Goal: Task Accomplishment & Management: Use online tool/utility

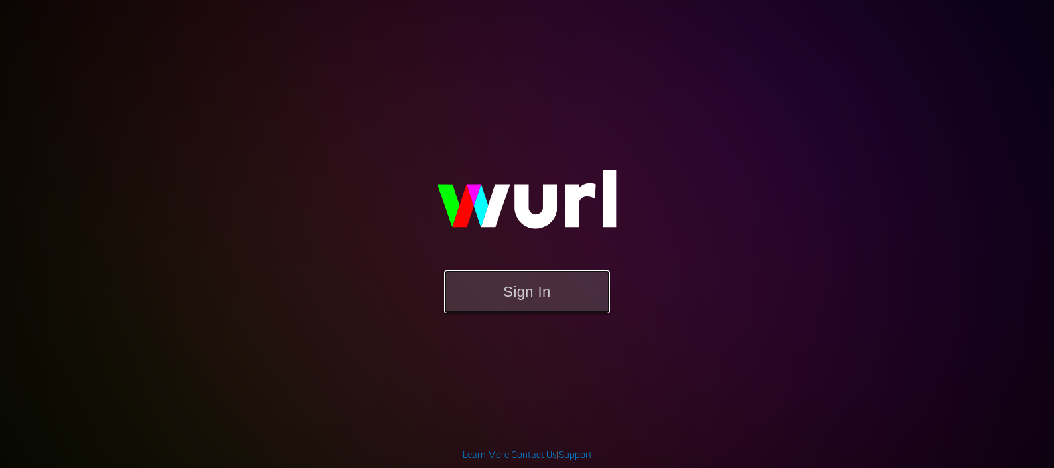
click at [549, 291] on button "Sign In" at bounding box center [527, 291] width 166 height 43
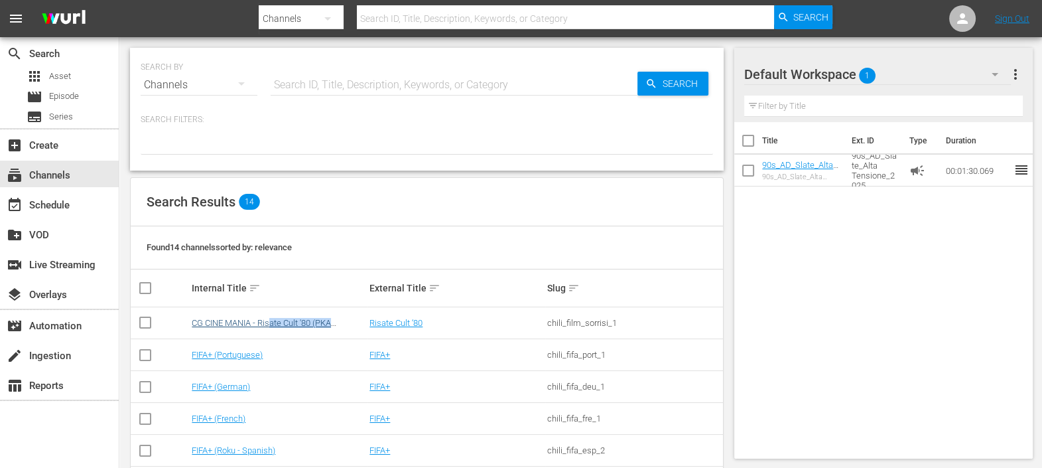
click at [273, 327] on td "CG CINE MANIA - Risate Cult '80 (PKA [PERSON_NAME] – Noi siamo angeli)" at bounding box center [279, 323] width 178 height 32
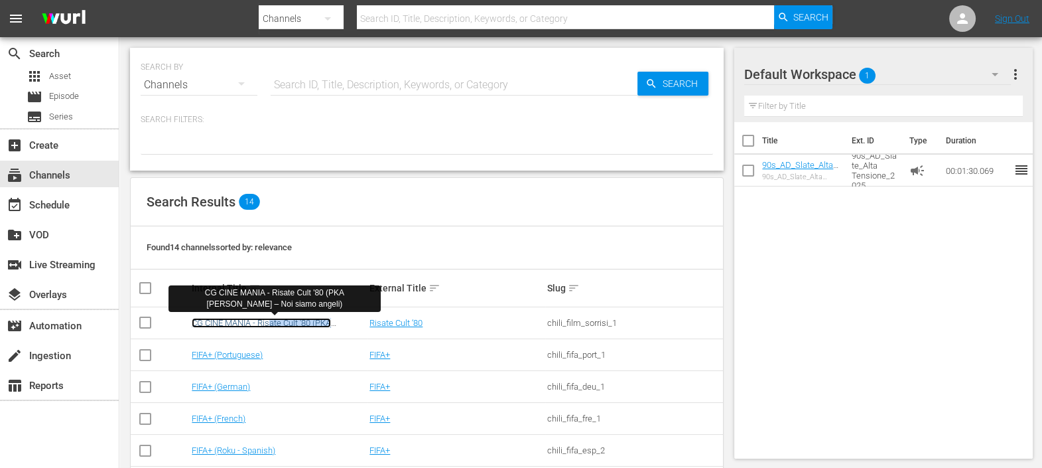
click at [277, 318] on link "CG CINE MANIA - Risate Cult '80 (PKA [PERSON_NAME] – Noi siamo angeli)" at bounding box center [261, 328] width 139 height 20
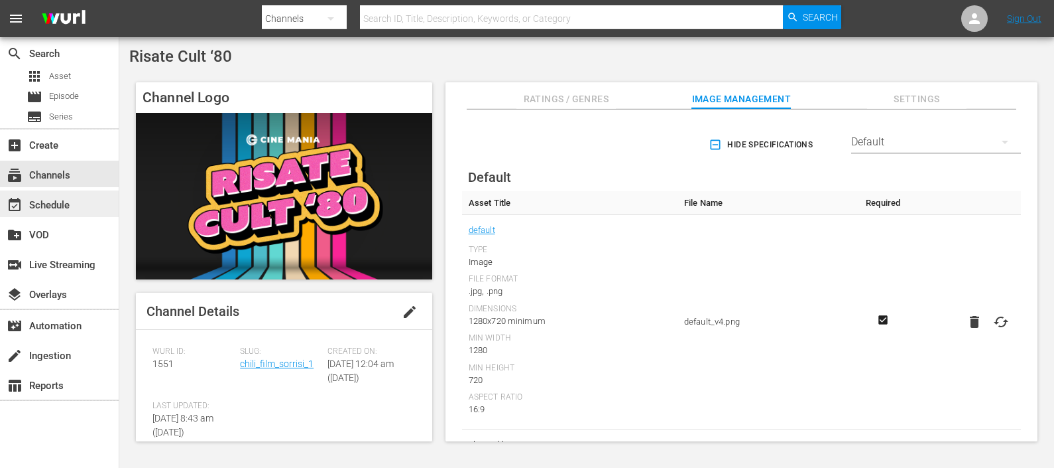
click at [61, 202] on div "event_available Schedule" at bounding box center [37, 203] width 74 height 12
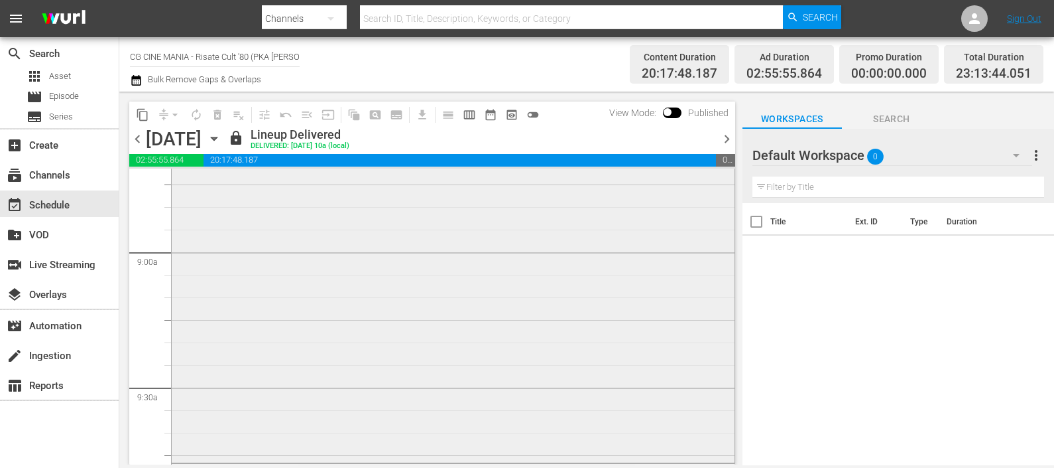
scroll to position [2569, 0]
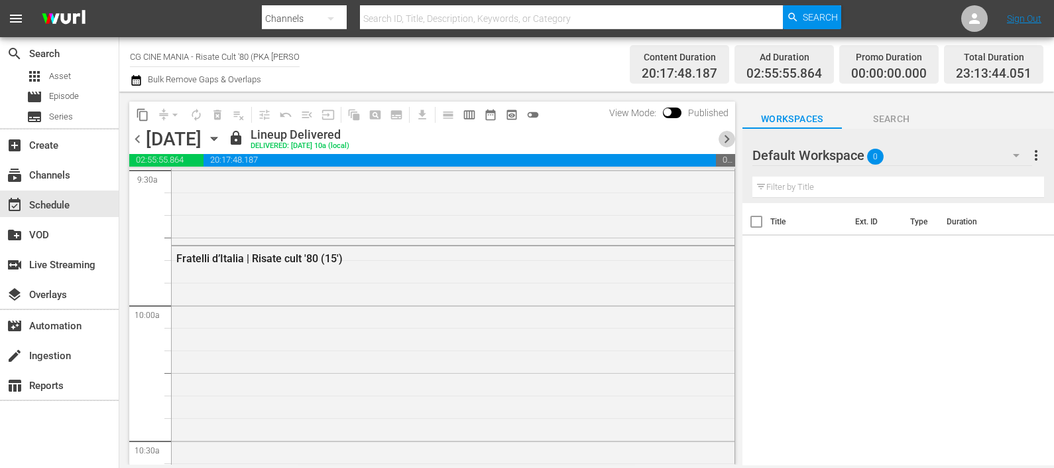
click at [726, 139] on span "chevron_right" at bounding box center [727, 139] width 17 height 17
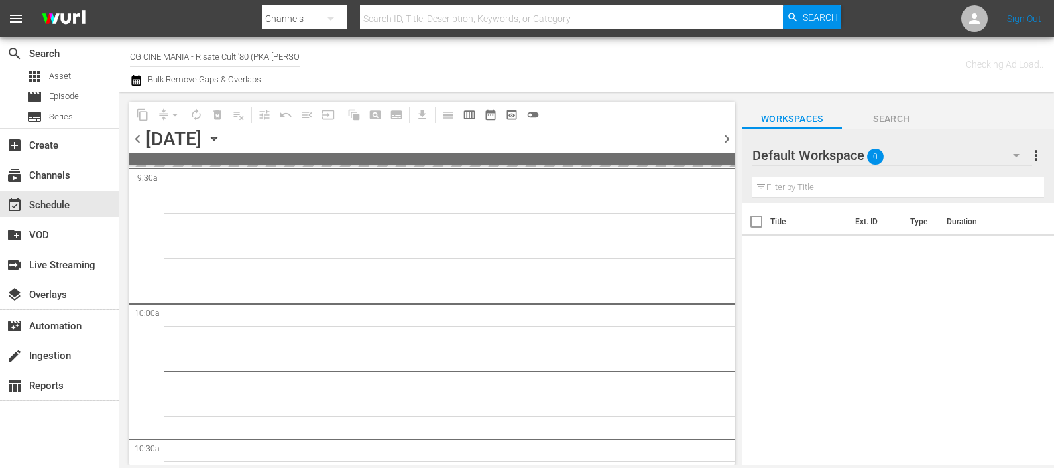
scroll to position [2637, 0]
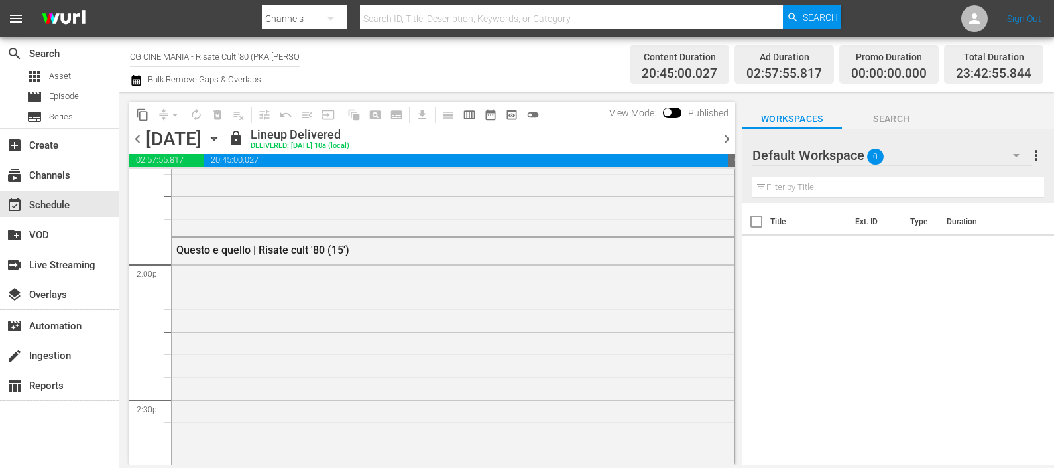
click at [724, 139] on span "chevron_right" at bounding box center [727, 139] width 17 height 17
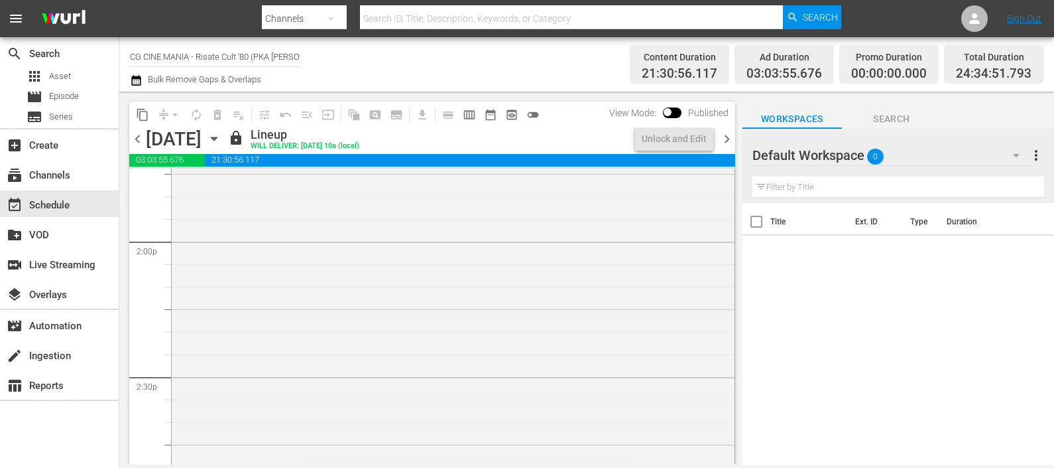
scroll to position [3624, 0]
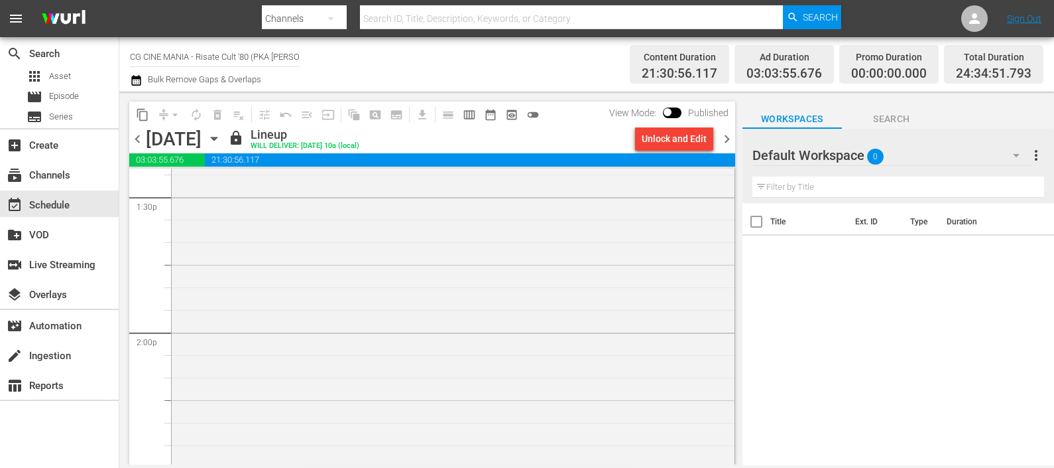
click at [733, 139] on span "chevron_right" at bounding box center [727, 139] width 17 height 17
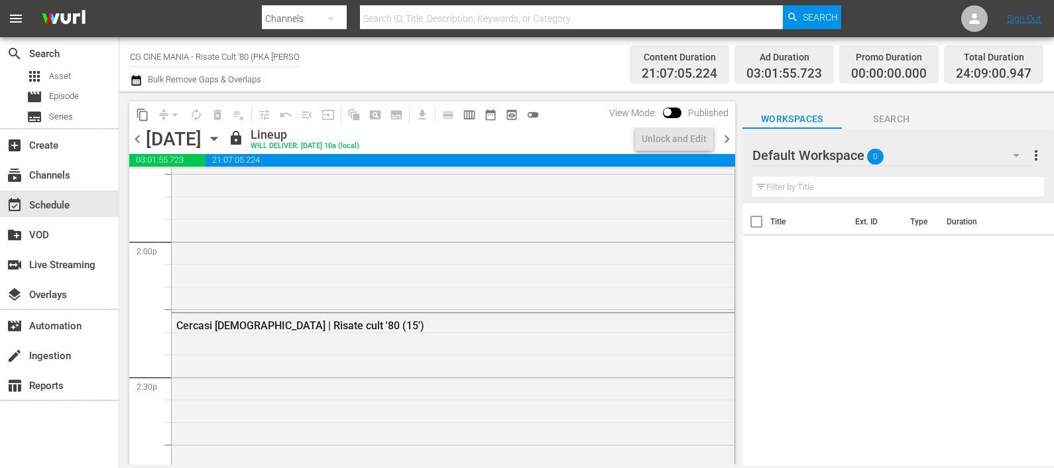
scroll to position [3557, 0]
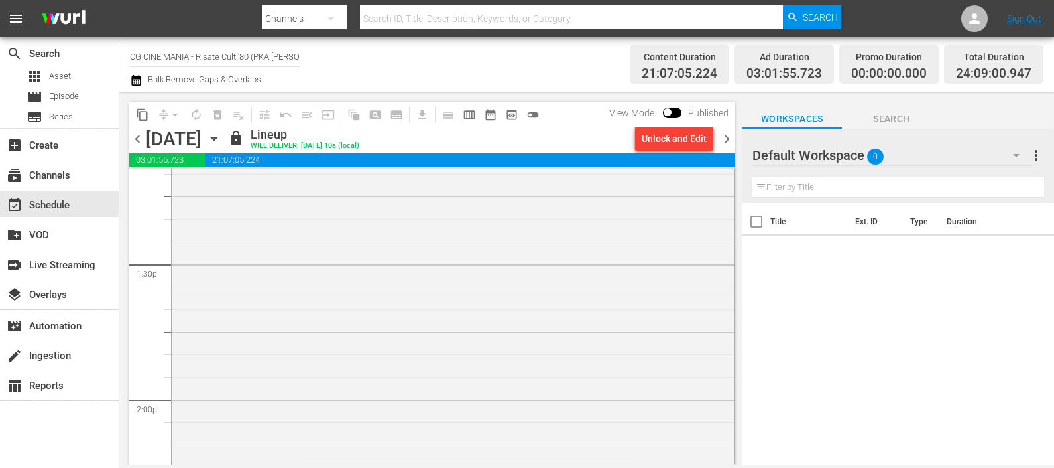
click at [729, 139] on span "chevron_right" at bounding box center [727, 139] width 17 height 17
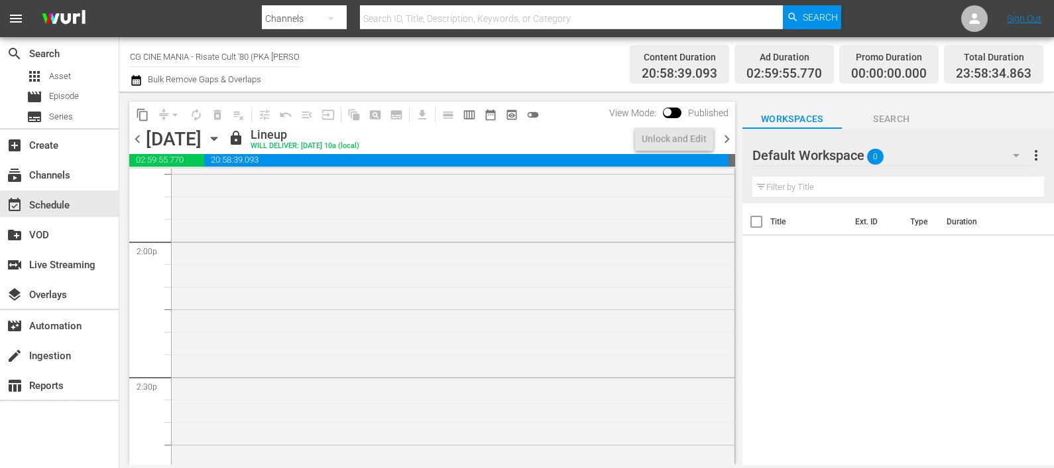
scroll to position [3624, 0]
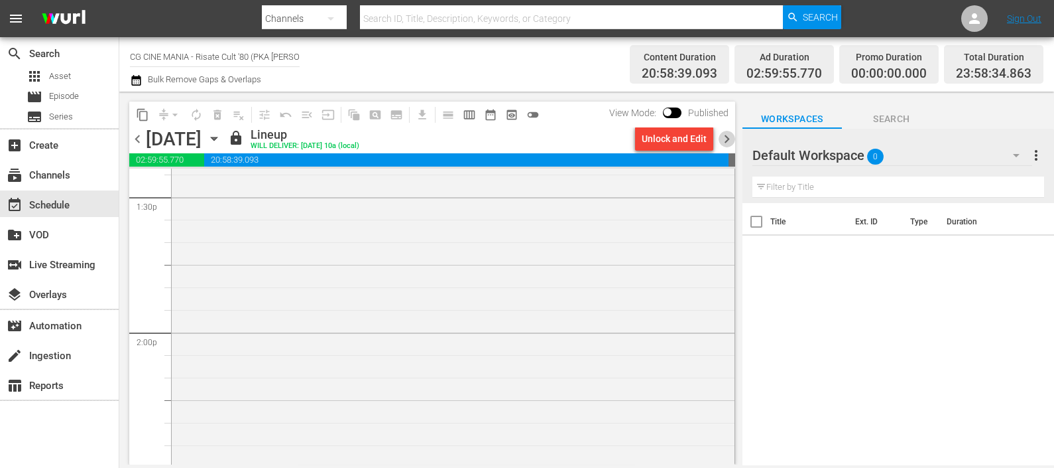
click at [729, 139] on span "chevron_right" at bounding box center [727, 139] width 17 height 17
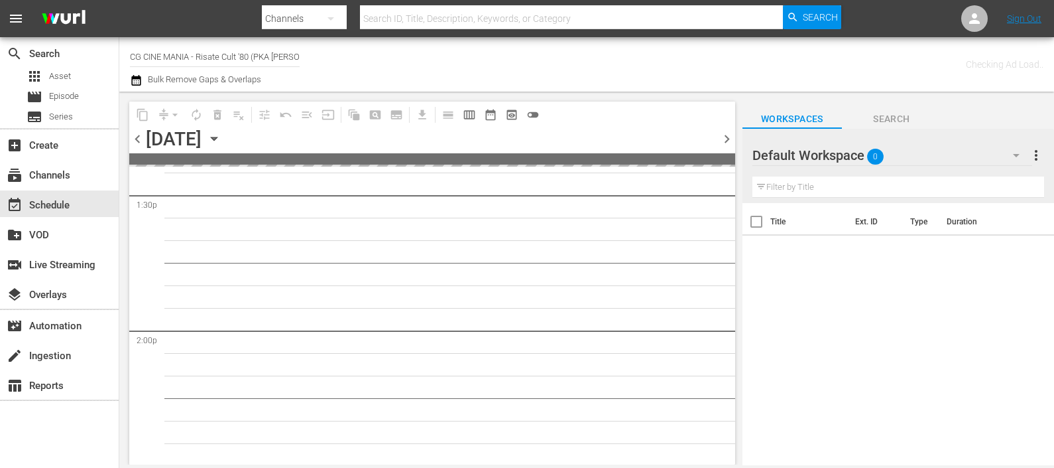
scroll to position [3715, 0]
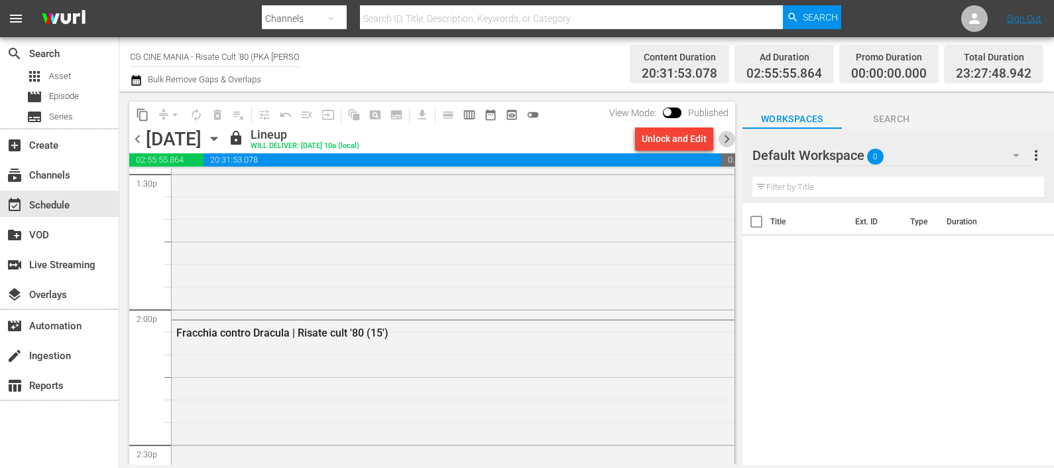
click at [729, 139] on span "chevron_right" at bounding box center [727, 139] width 17 height 17
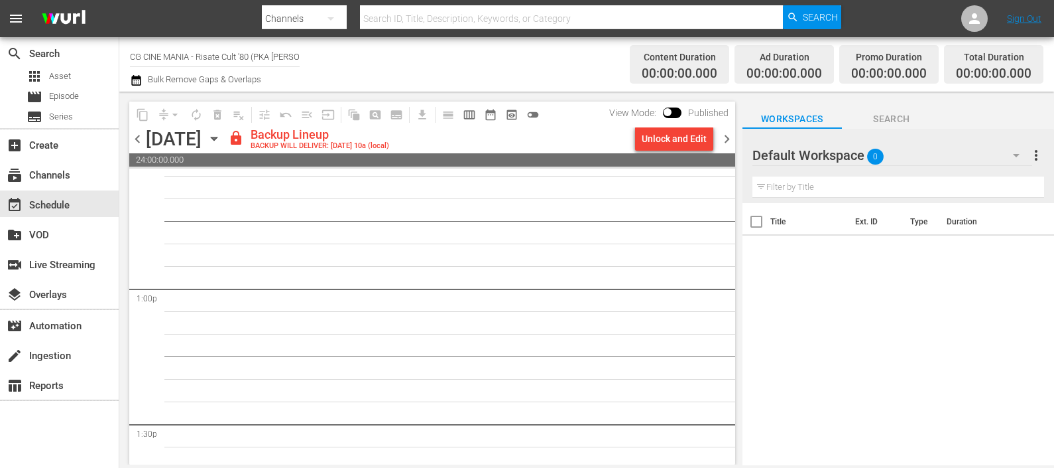
scroll to position [3195, 0]
click at [140, 141] on span "chevron_left" at bounding box center [137, 139] width 17 height 17
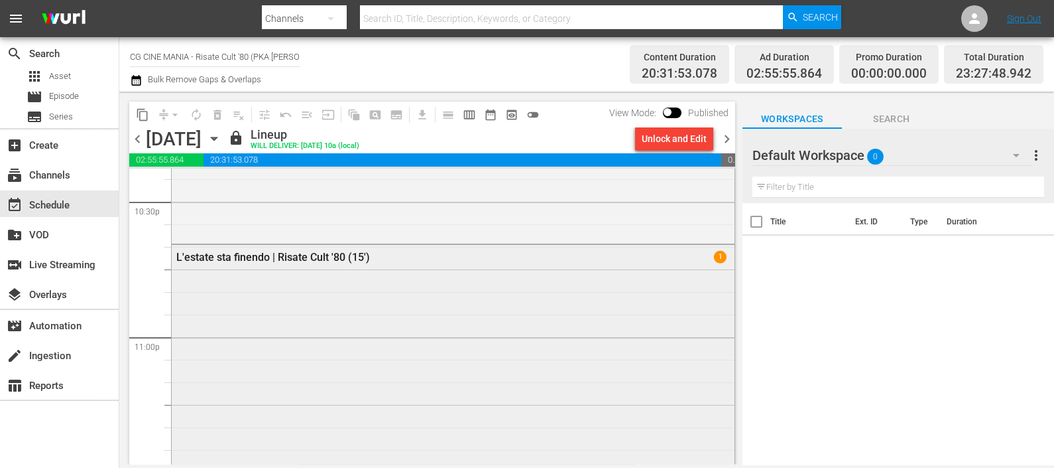
scroll to position [6323, 0]
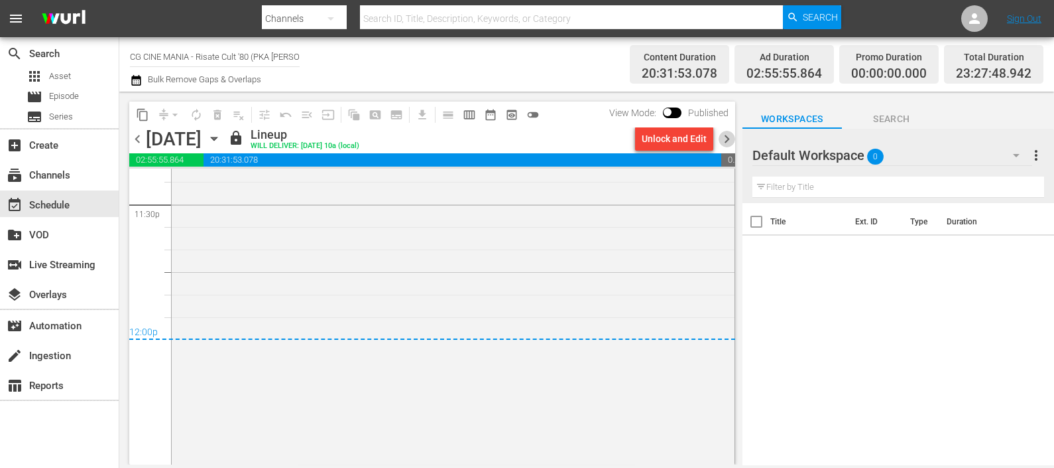
click at [727, 138] on span "chevron_right" at bounding box center [727, 139] width 17 height 17
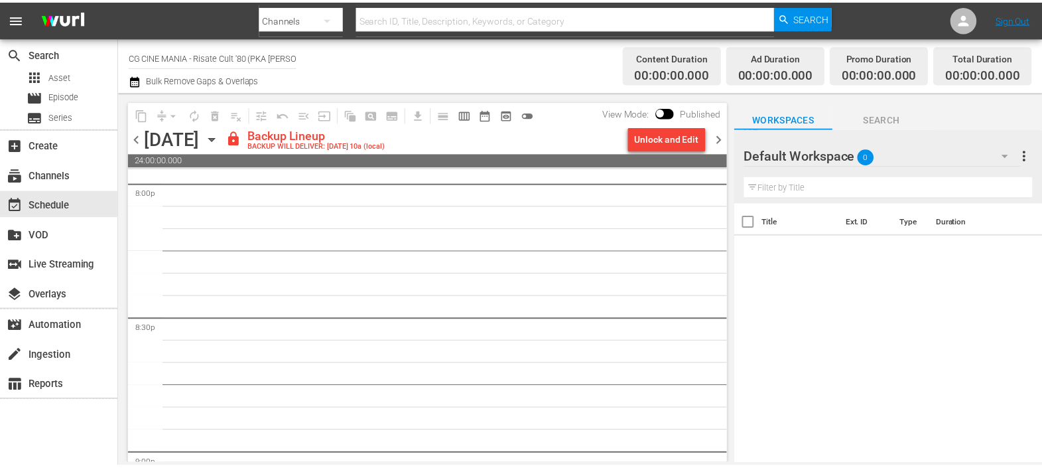
scroll to position [5203, 0]
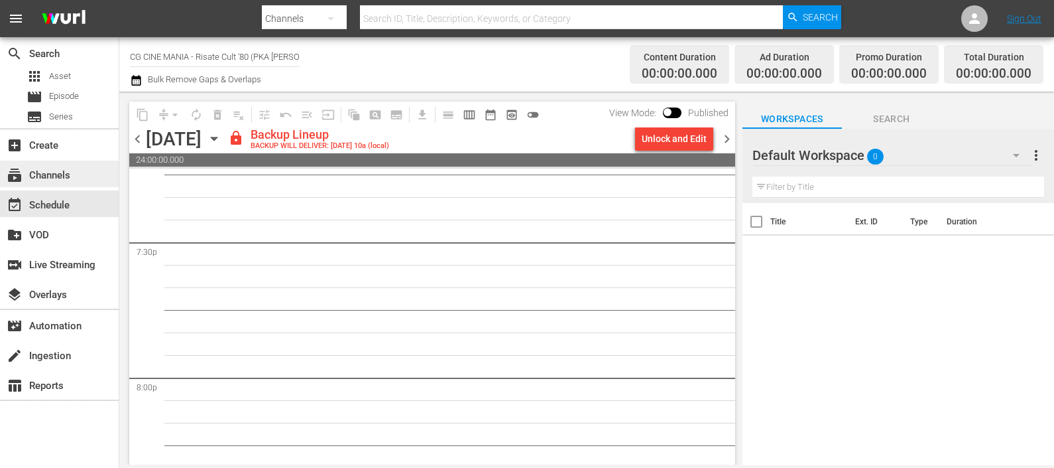
click at [60, 168] on div "subscriptions Channels" at bounding box center [37, 173] width 74 height 12
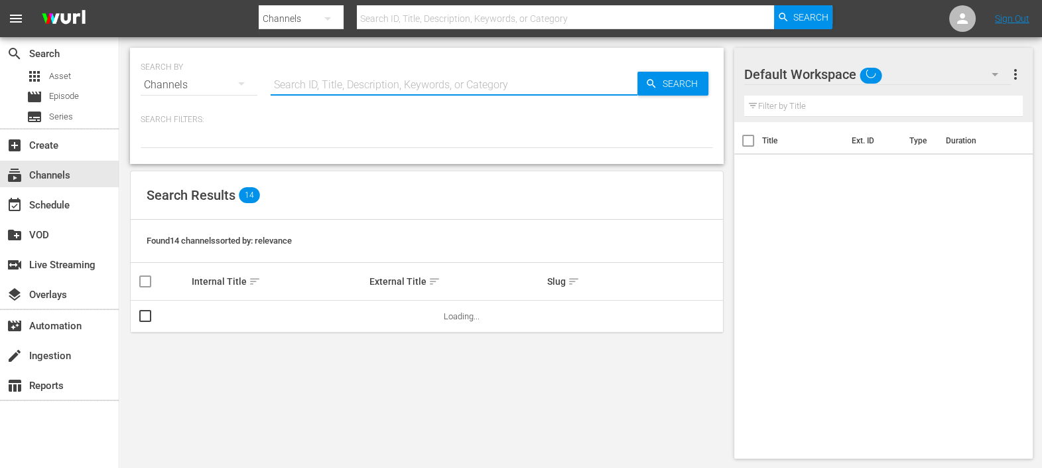
click at [323, 91] on input "text" at bounding box center [454, 85] width 367 height 32
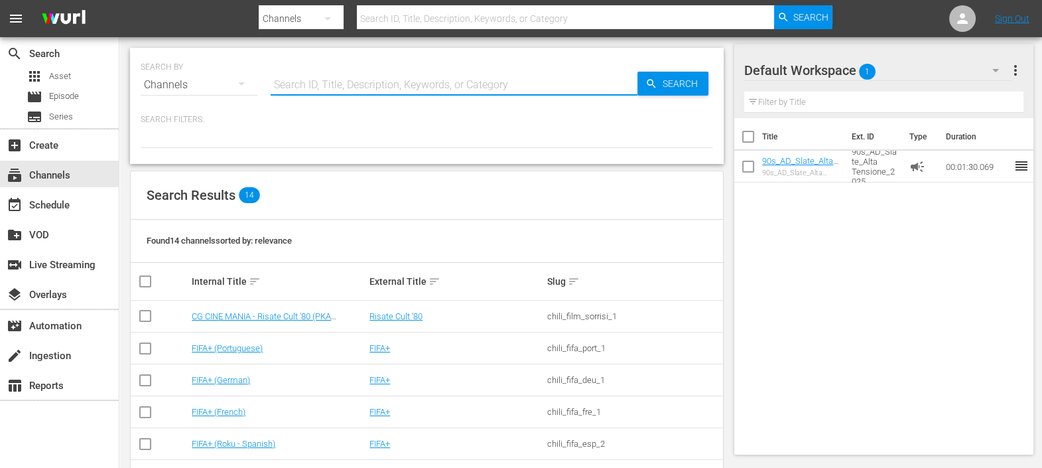
scroll to position [302, 0]
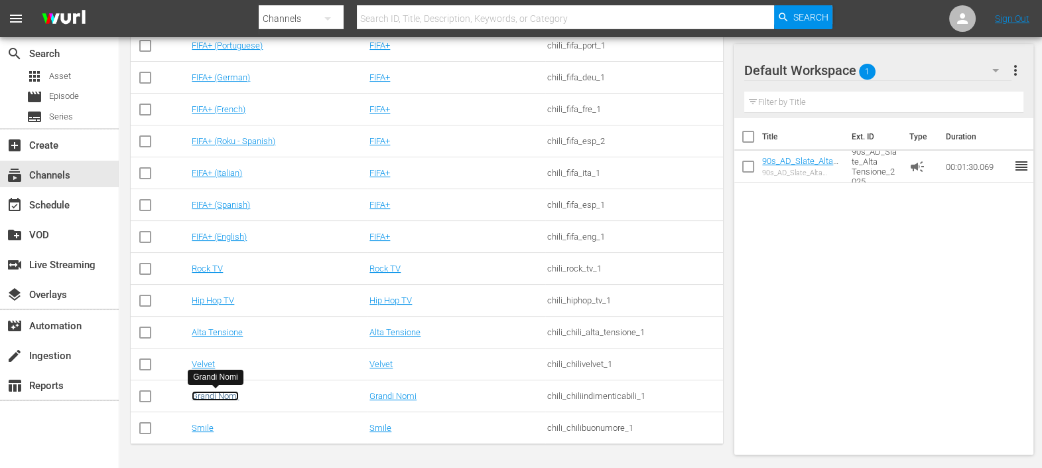
click at [229, 395] on link "Grandi Nomi" at bounding box center [215, 396] width 47 height 10
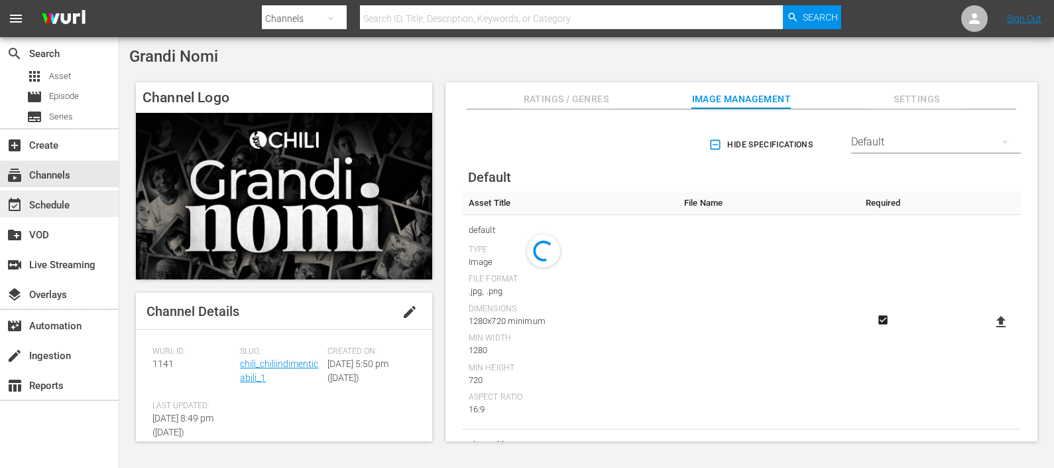
click at [62, 209] on div "event_available Schedule" at bounding box center [37, 203] width 74 height 12
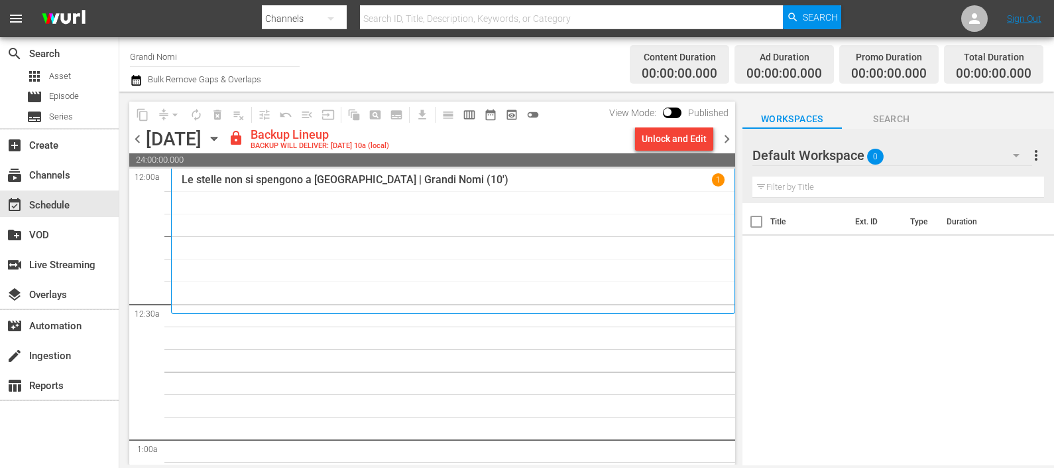
click at [826, 159] on div at bounding box center [800, 155] width 95 height 33
click at [966, 149] on div "Default Workspace 0" at bounding box center [893, 155] width 280 height 37
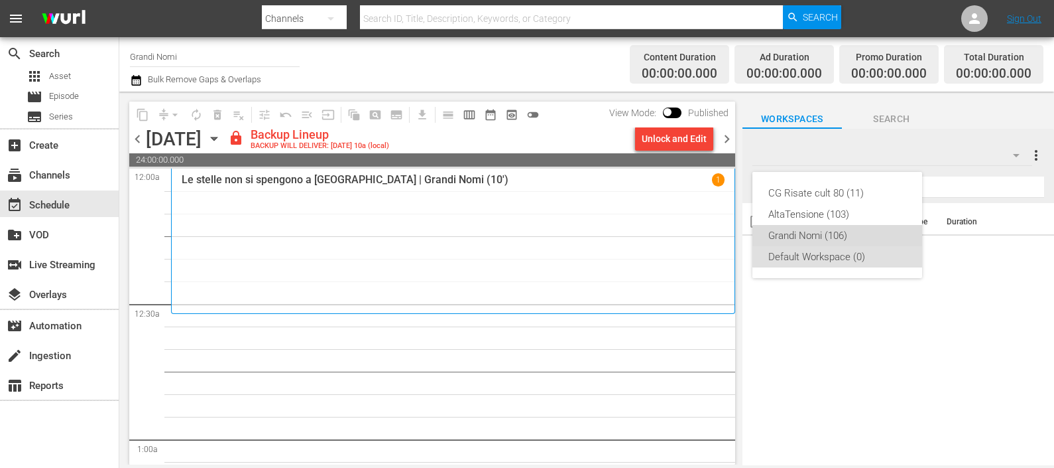
click at [828, 230] on div "Grandi Nomi (106)" at bounding box center [838, 235] width 138 height 21
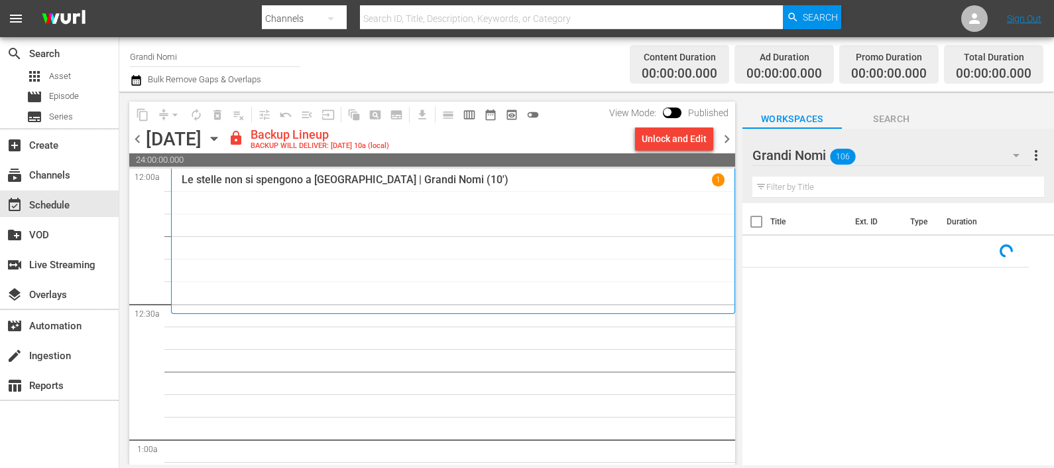
click at [826, 189] on input "text" at bounding box center [899, 186] width 292 height 21
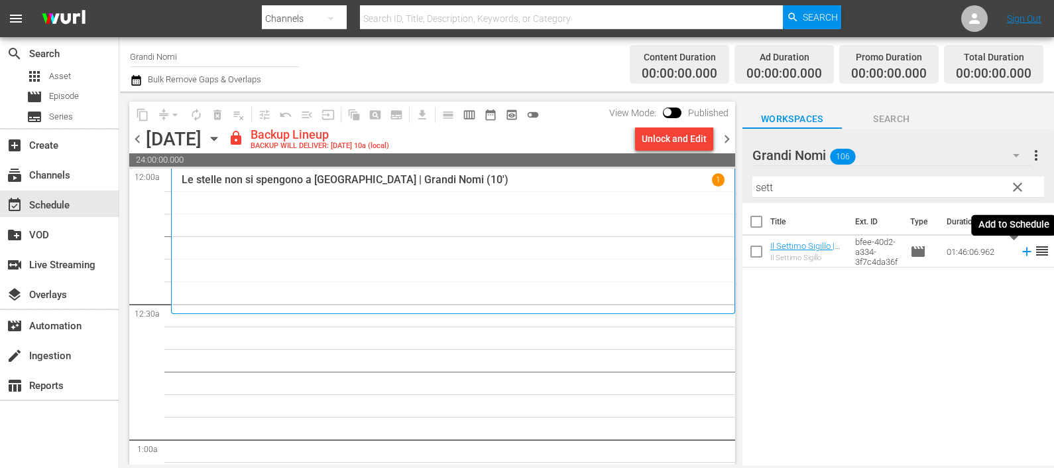
click at [1020, 245] on icon at bounding box center [1027, 251] width 15 height 15
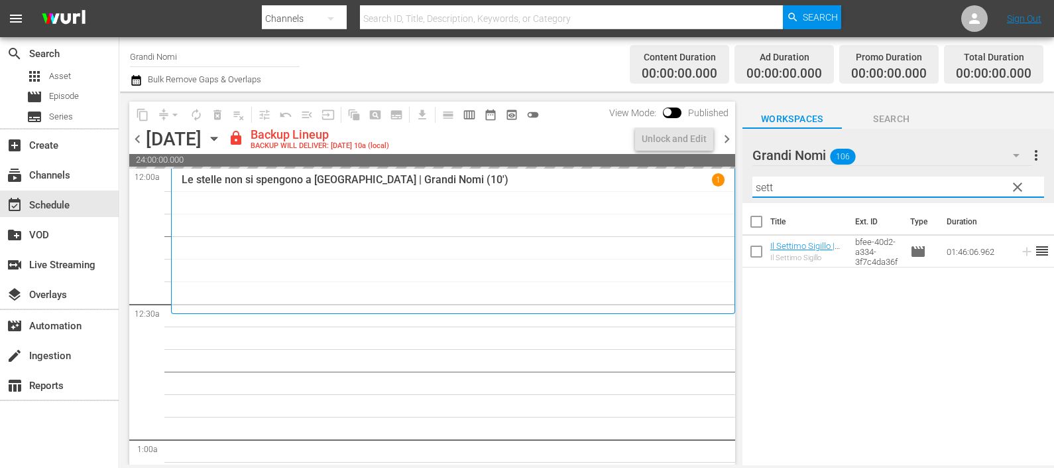
drag, startPoint x: 812, startPoint y: 184, endPoint x: 716, endPoint y: 182, distance: 96.2
click at [716, 182] on div "content_copy compress arrow_drop_down autorenew_outlined delete_forever_outline…" at bounding box center [586, 278] width 935 height 373
click at [132, 137] on span "chevron_left" at bounding box center [137, 139] width 17 height 17
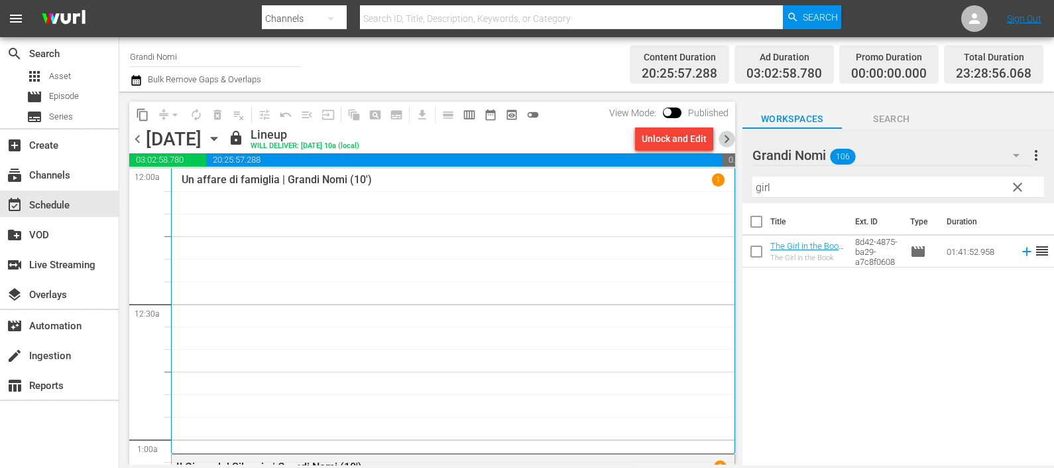
click at [727, 136] on span "chevron_right" at bounding box center [727, 139] width 17 height 17
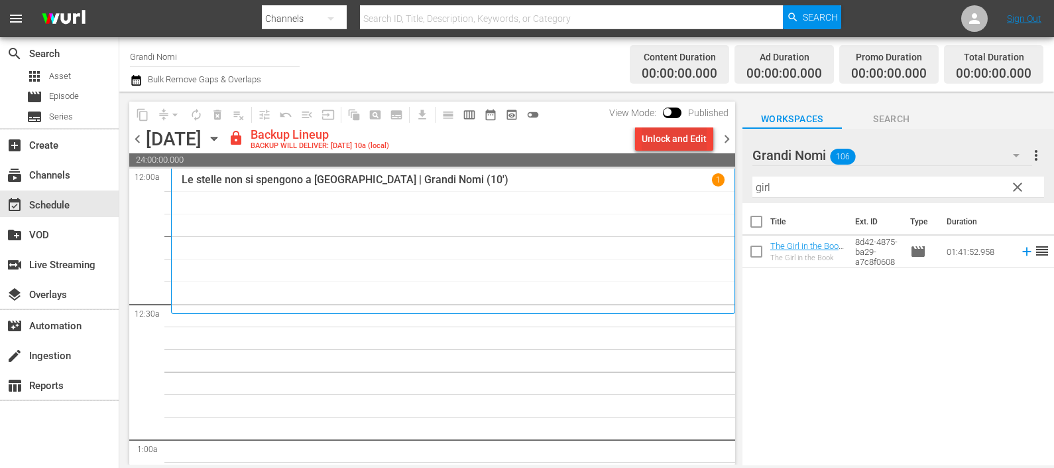
click at [687, 137] on div "Unlock and Edit" at bounding box center [674, 139] width 65 height 24
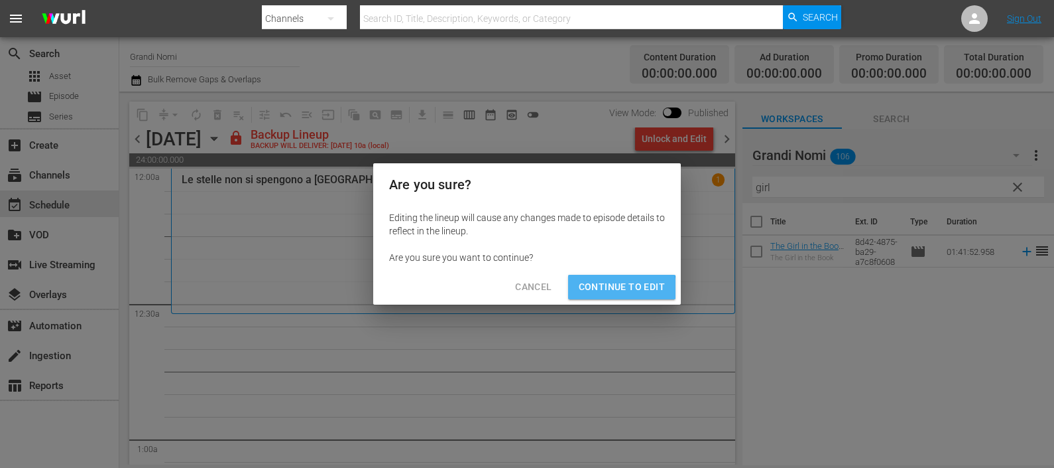
click at [613, 288] on span "Continue to Edit" at bounding box center [622, 287] width 86 height 17
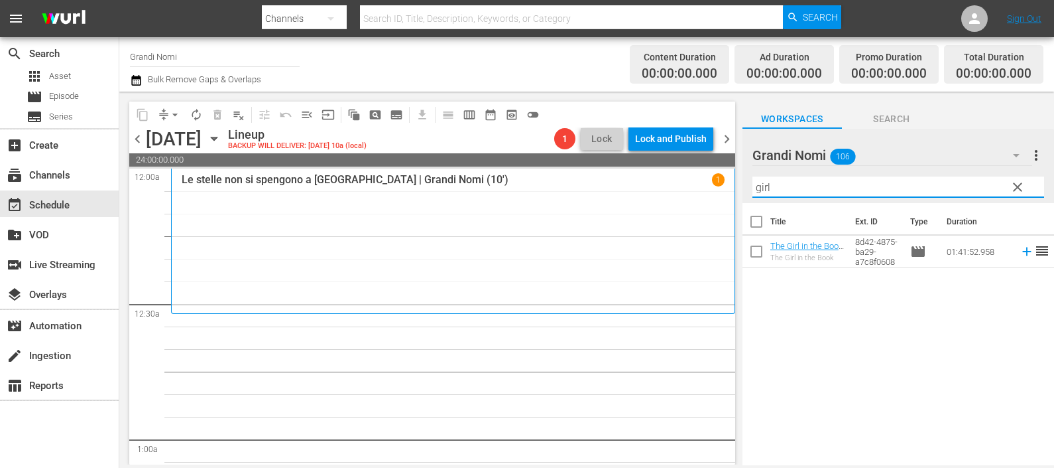
drag, startPoint x: 809, startPoint y: 188, endPoint x: 718, endPoint y: 179, distance: 91.9
click at [718, 179] on div "content_copy compress arrow_drop_down autorenew_outlined delete_forever_outline…" at bounding box center [586, 278] width 935 height 373
click at [1020, 254] on icon at bounding box center [1027, 251] width 15 height 15
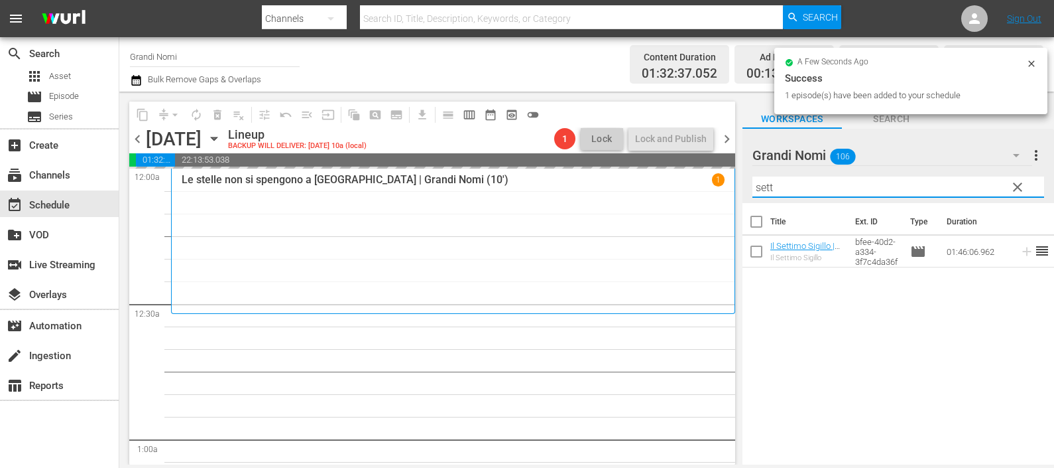
drag, startPoint x: 793, startPoint y: 176, endPoint x: 717, endPoint y: 182, distance: 76.5
click at [717, 180] on div "content_copy compress arrow_drop_down autorenew_outlined delete_forever_outline…" at bounding box center [586, 278] width 935 height 373
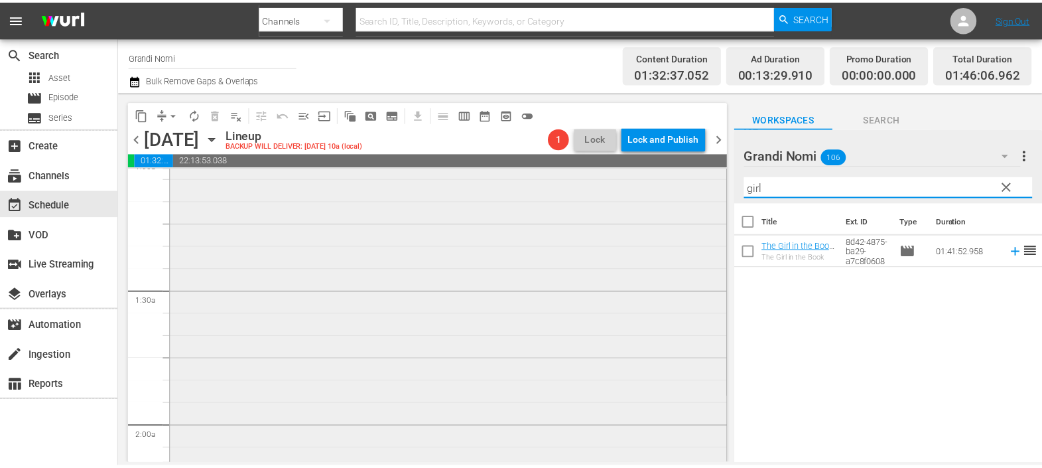
scroll to position [414, 0]
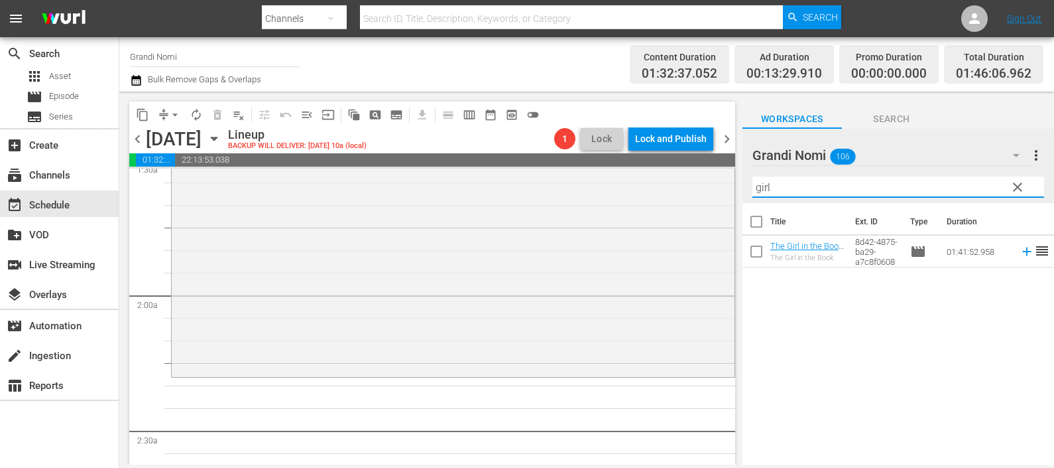
click at [1020, 249] on icon at bounding box center [1027, 251] width 15 height 15
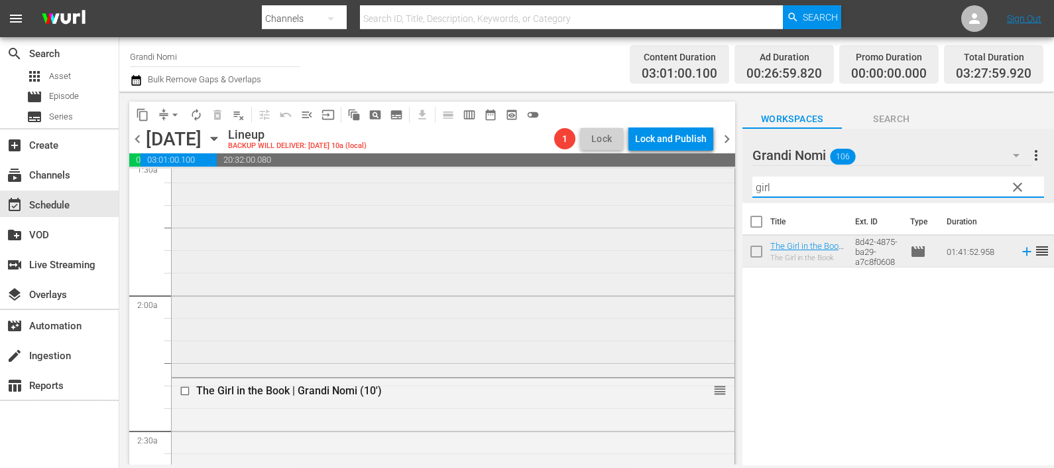
drag, startPoint x: 808, startPoint y: 178, endPoint x: 690, endPoint y: 173, distance: 117.5
click at [692, 172] on div "content_copy compress arrow_drop_down autorenew_outlined delete_forever_outline…" at bounding box center [586, 278] width 935 height 373
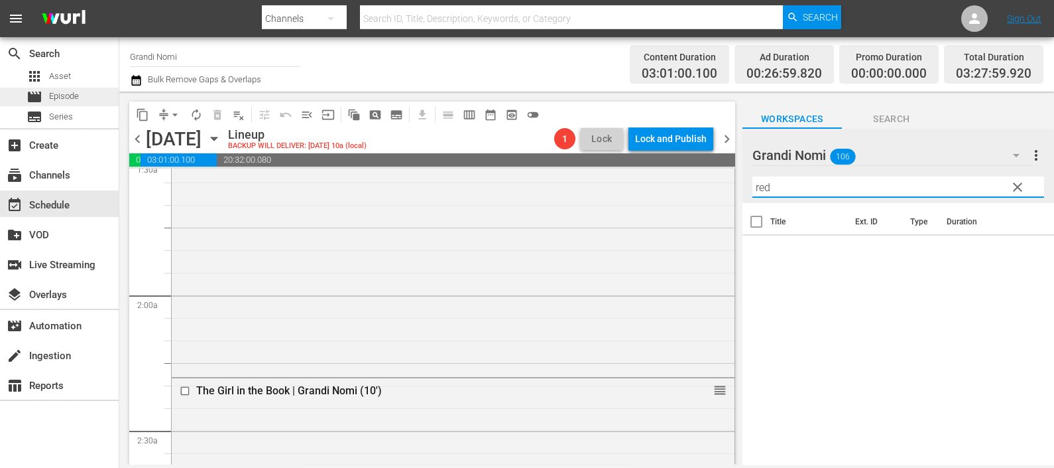
type input "red"
click at [79, 89] on div "movie Episode" at bounding box center [53, 97] width 52 height 19
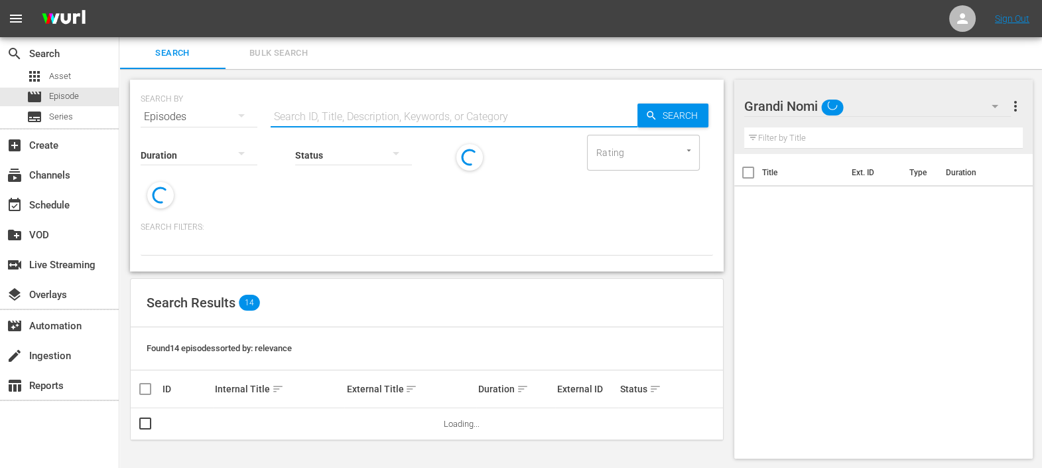
click at [346, 116] on input "text" at bounding box center [454, 117] width 367 height 32
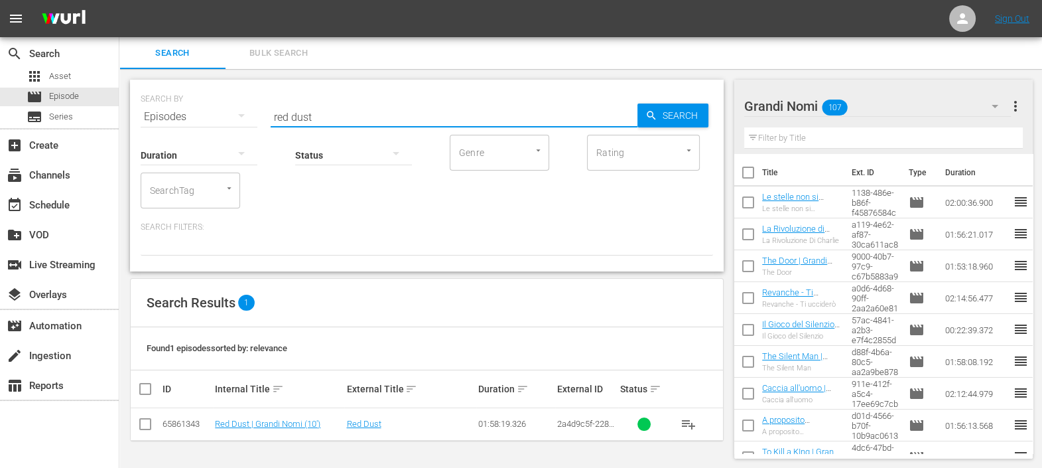
scroll to position [1, 0]
type input "red dust"
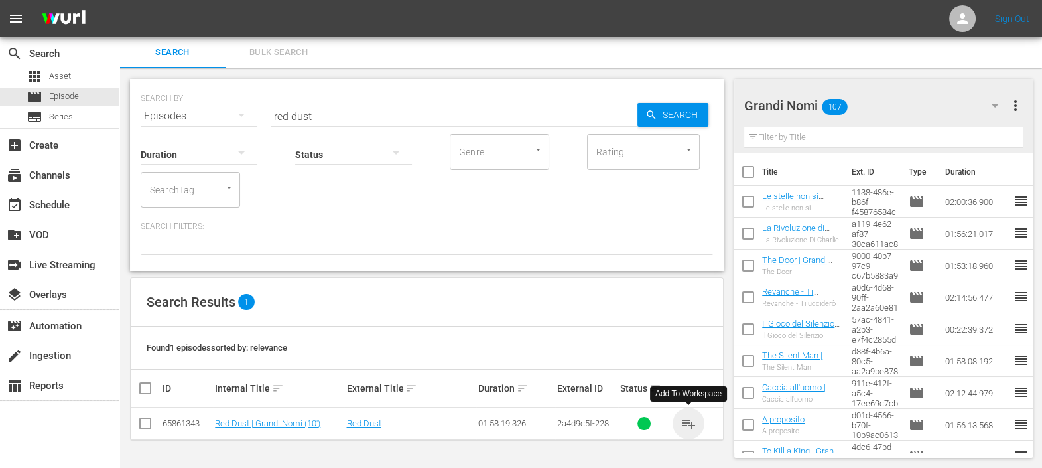
click at [686, 420] on span "playlist_add" at bounding box center [688, 423] width 16 height 16
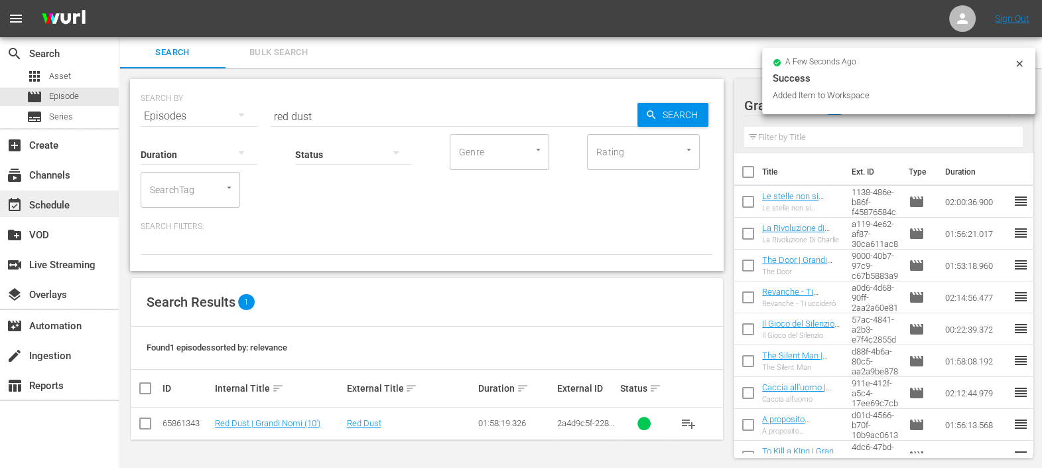
click at [65, 202] on div "event_available Schedule" at bounding box center [37, 203] width 74 height 12
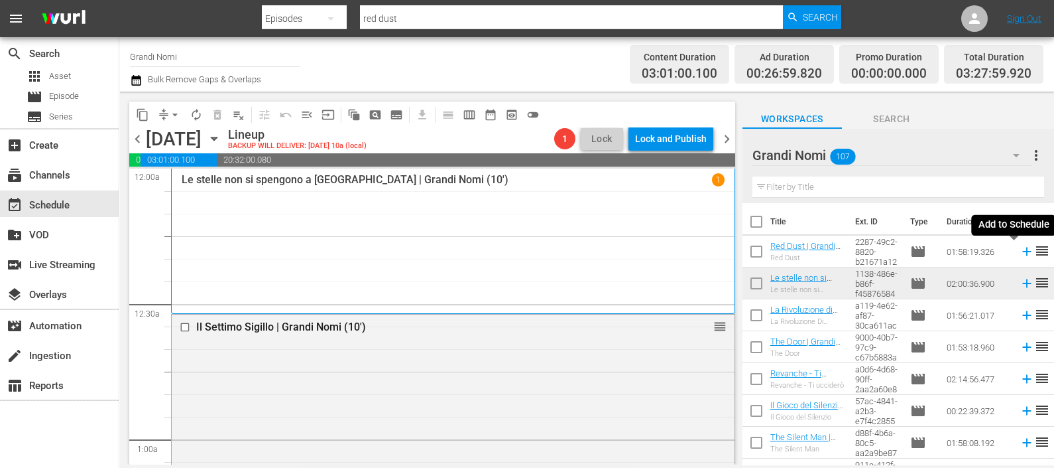
click at [1020, 253] on icon at bounding box center [1027, 251] width 15 height 15
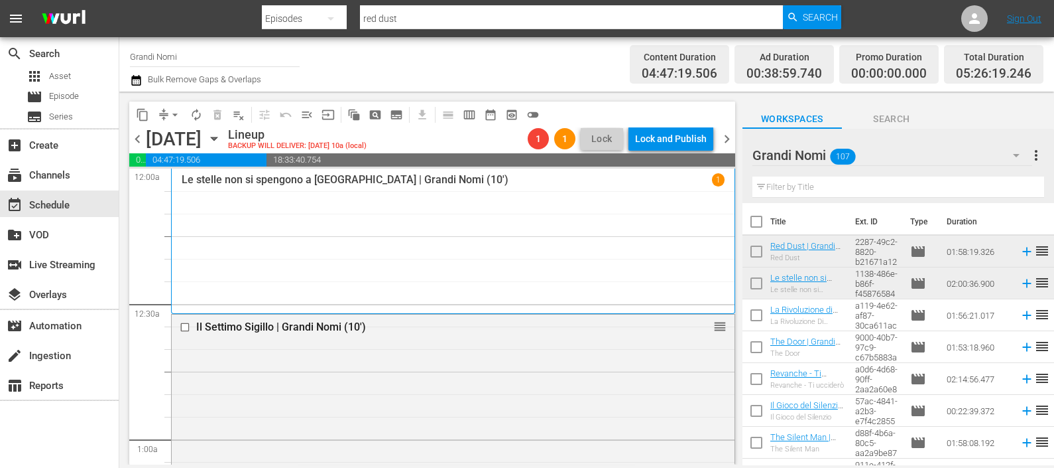
drag, startPoint x: 818, startPoint y: 194, endPoint x: 815, endPoint y: 186, distance: 8.4
click at [816, 192] on input "text" at bounding box center [899, 186] width 292 height 21
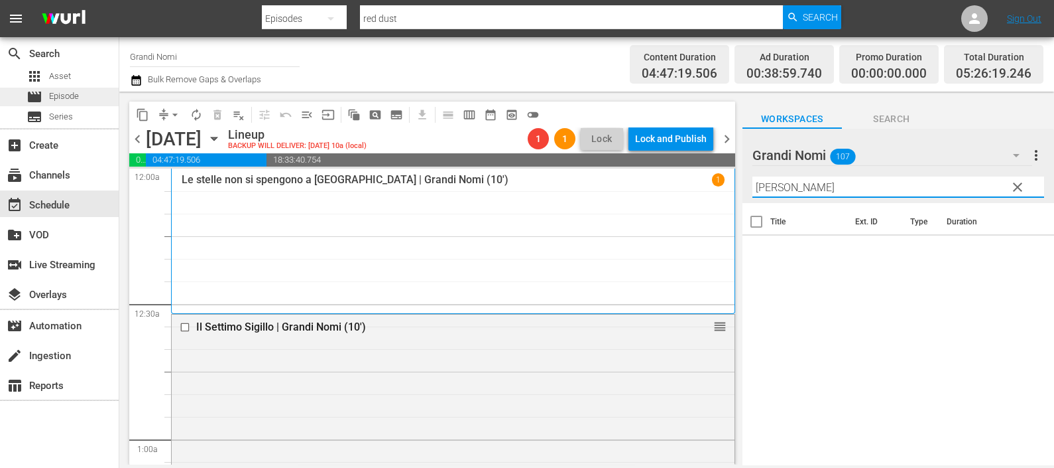
type input "[PERSON_NAME]"
click at [70, 99] on span "Episode" at bounding box center [64, 96] width 30 height 13
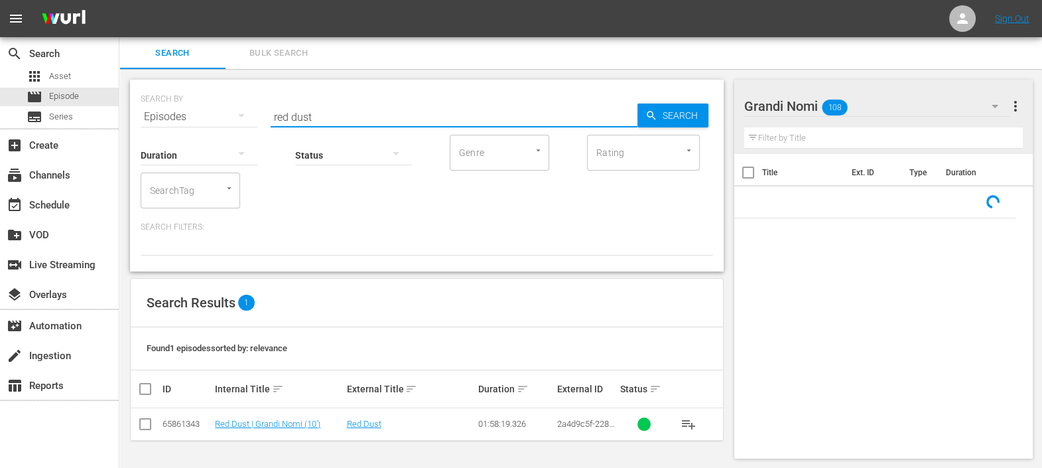
drag, startPoint x: 330, startPoint y: 111, endPoint x: 233, endPoint y: 105, distance: 96.3
click at [242, 121] on div "SEARCH BY Search By Episodes Search ID, Title, Description, Keywords, or Catego…" at bounding box center [427, 109] width 572 height 48
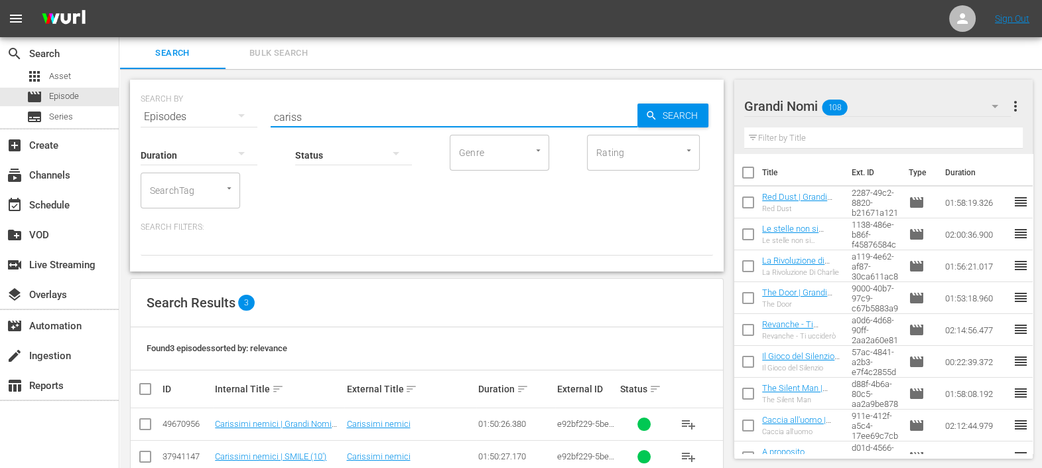
scroll to position [61, 0]
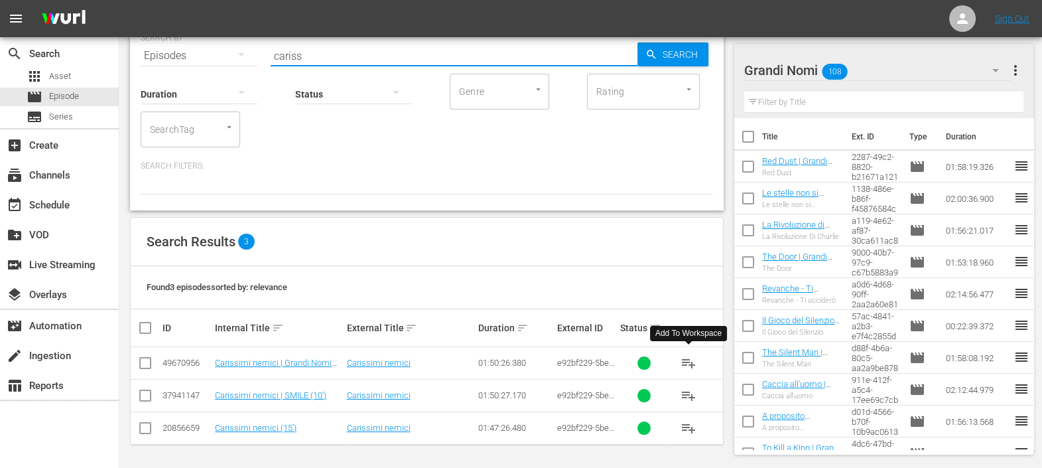
type input "cariss"
click at [688, 361] on span "playlist_add" at bounding box center [688, 363] width 16 height 16
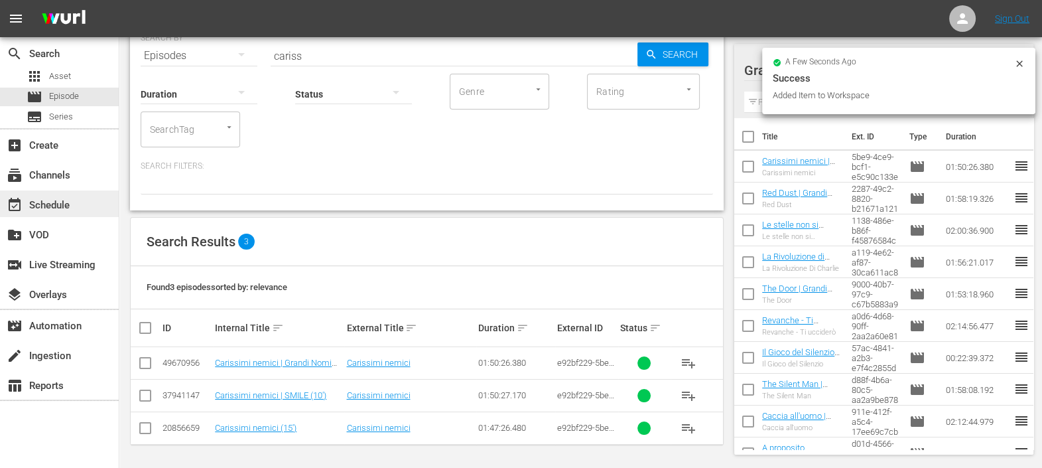
click at [63, 197] on div "event_available Schedule" at bounding box center [37, 203] width 74 height 12
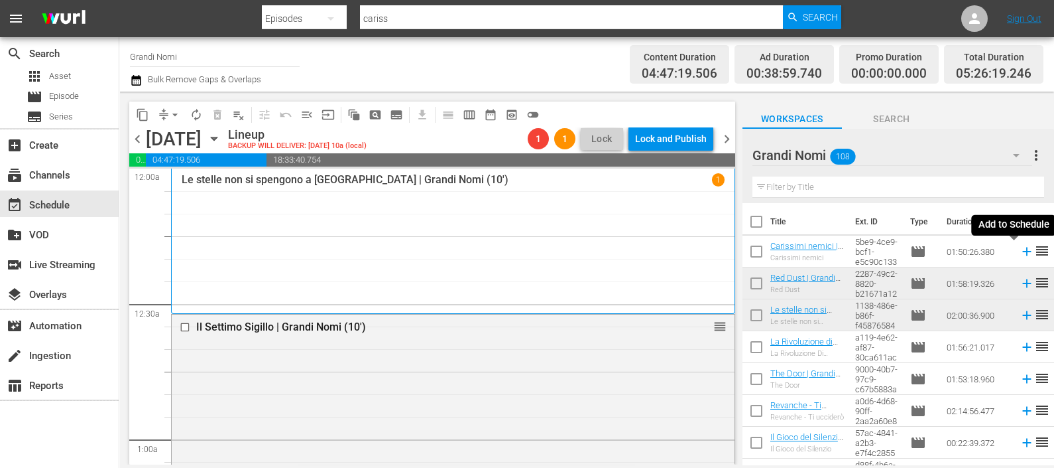
click at [1020, 251] on icon at bounding box center [1027, 251] width 15 height 15
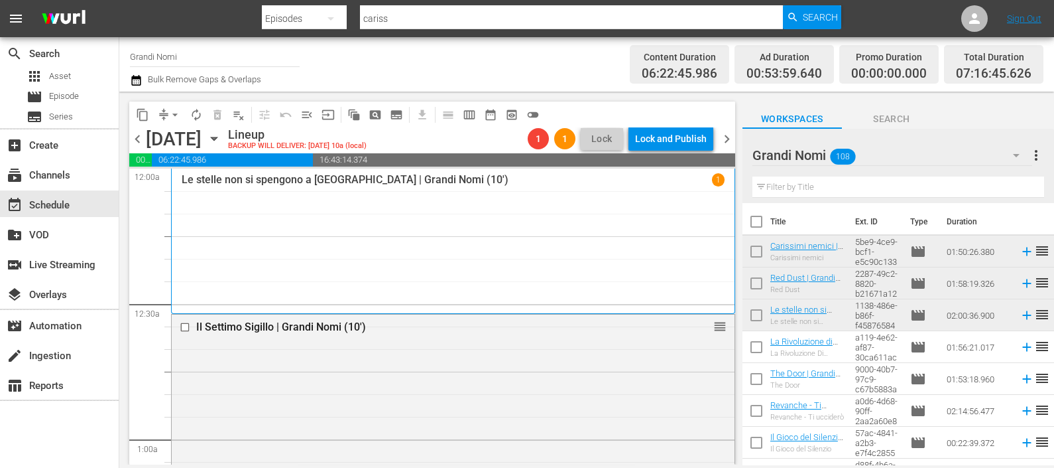
click at [793, 186] on input "text" at bounding box center [899, 186] width 292 height 21
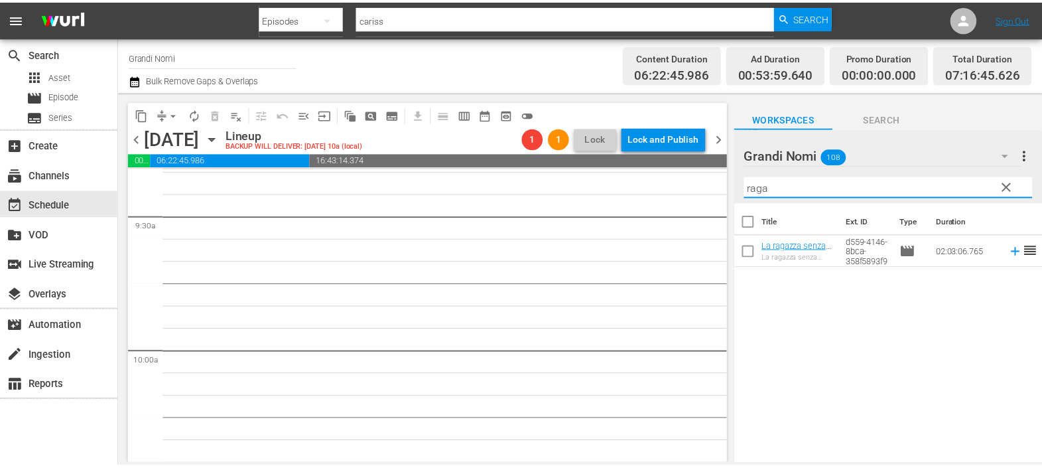
scroll to position [2486, 0]
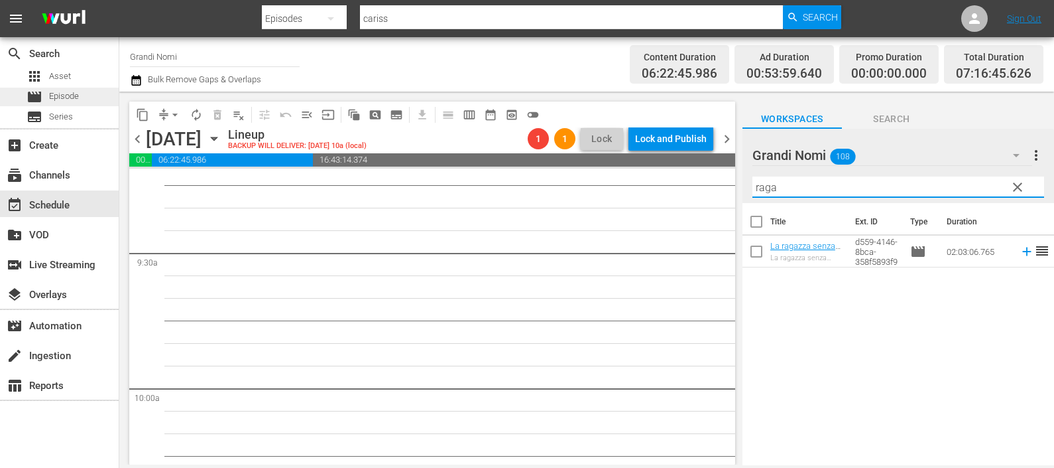
type input "raga"
click at [66, 103] on div "movie Episode" at bounding box center [53, 97] width 52 height 19
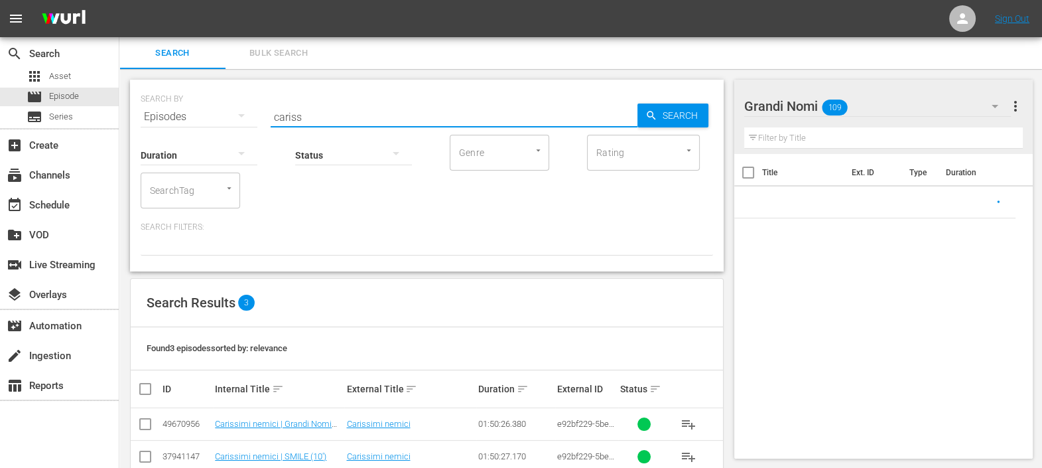
drag, startPoint x: 318, startPoint y: 119, endPoint x: 182, endPoint y: 112, distance: 136.1
click at [184, 109] on div "SEARCH BY Search By Episodes Search ID, Title, Description, Keywords, or Catego…" at bounding box center [427, 109] width 572 height 48
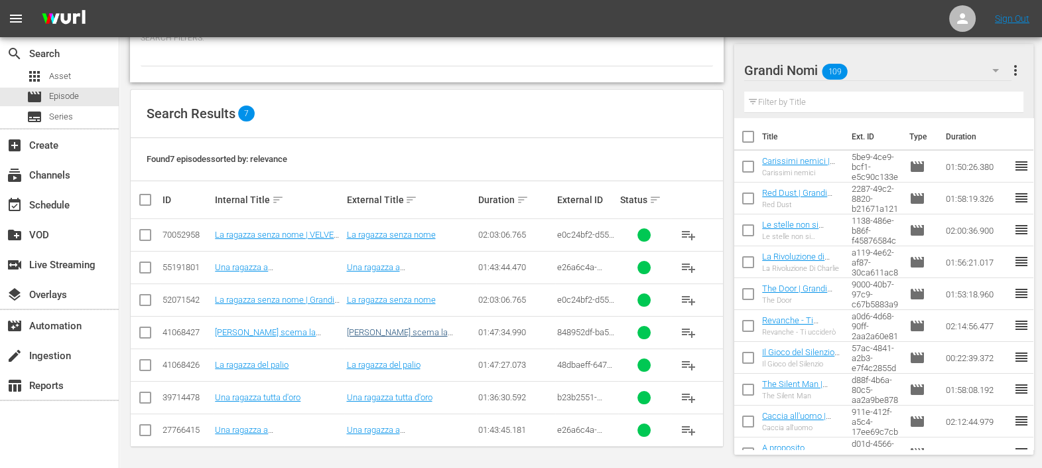
scroll to position [190, 0]
type input "ragazza"
click at [691, 262] on span "playlist_add" at bounding box center [688, 266] width 16 height 16
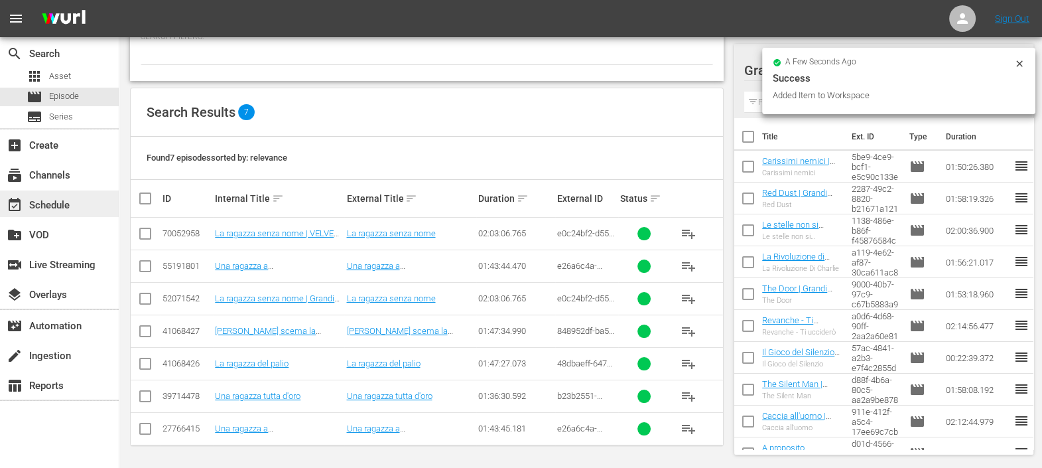
click at [84, 206] on div "event_available Schedule" at bounding box center [59, 203] width 119 height 27
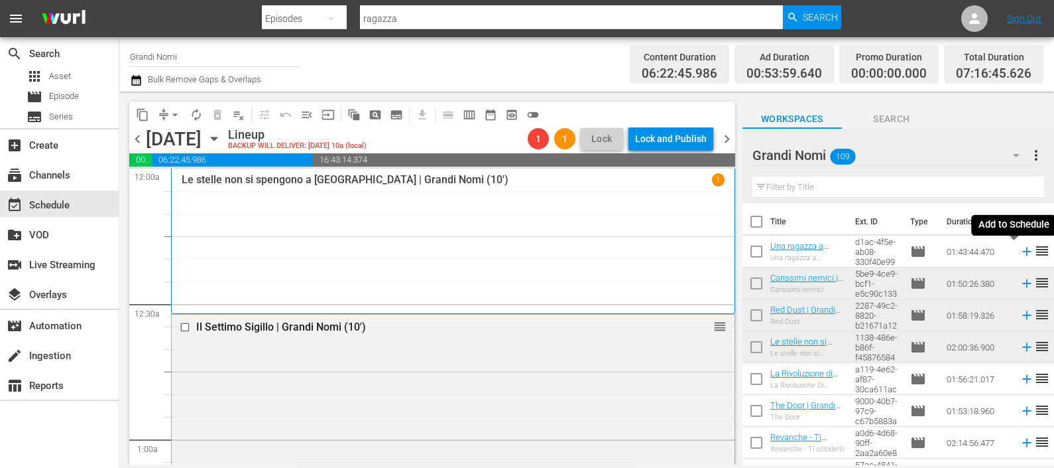
drag, startPoint x: 1010, startPoint y: 249, endPoint x: 991, endPoint y: 265, distance: 25.0
click at [1020, 249] on icon at bounding box center [1027, 251] width 15 height 15
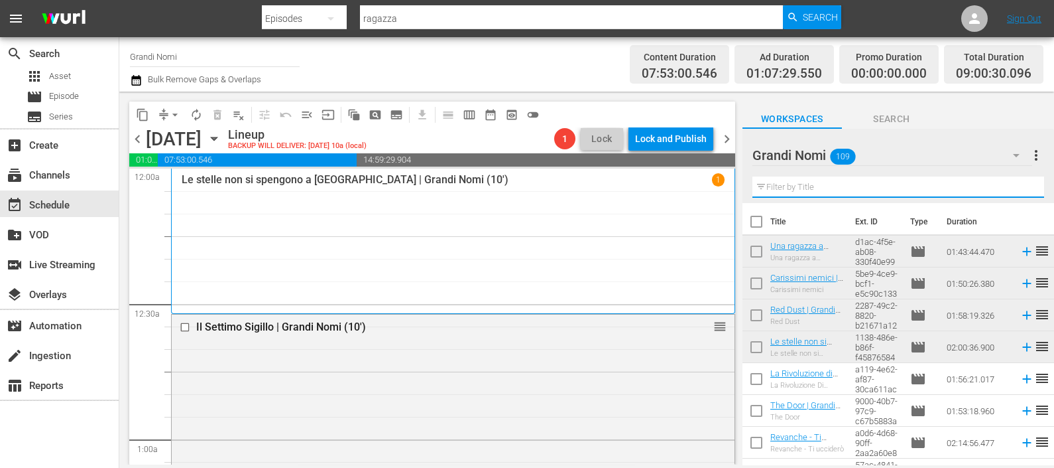
click at [827, 187] on input "text" at bounding box center [899, 186] width 292 height 21
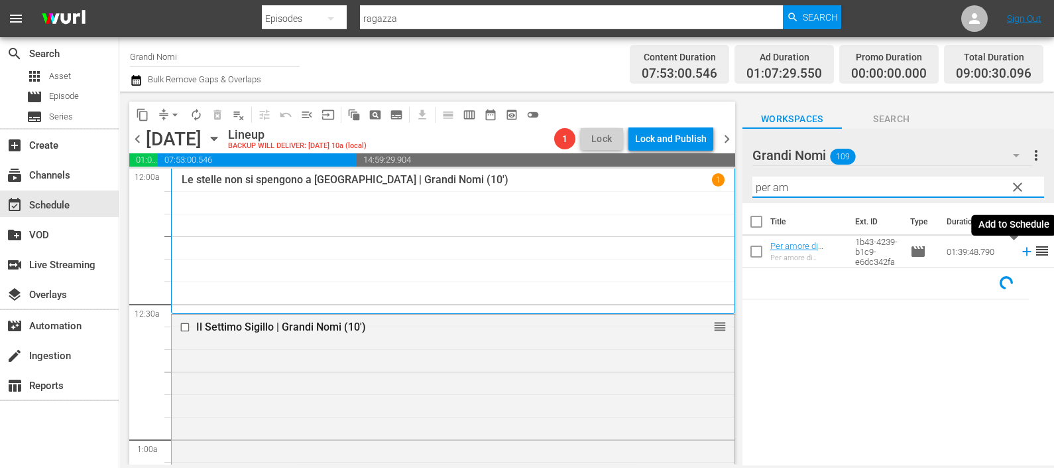
click at [1020, 251] on icon at bounding box center [1027, 251] width 15 height 15
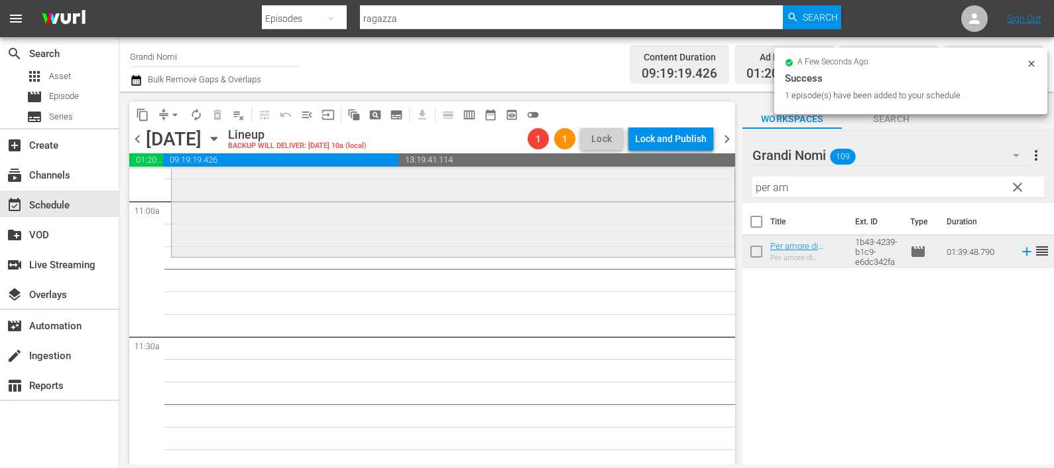
scroll to position [2984, 0]
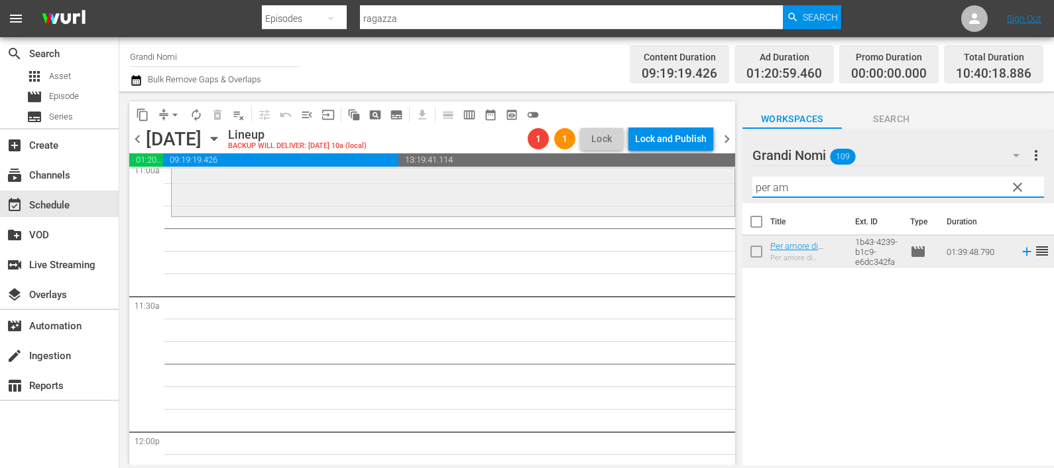
drag, startPoint x: 883, startPoint y: 190, endPoint x: 625, endPoint y: 179, distance: 258.2
click at [623, 179] on div "content_copy compress arrow_drop_down autorenew_outlined delete_forever_outline…" at bounding box center [586, 278] width 935 height 373
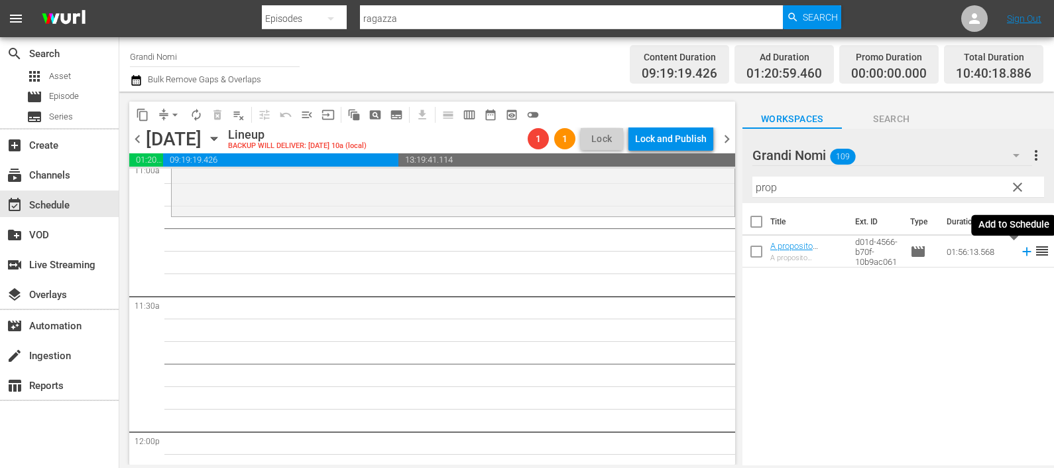
click at [1020, 249] on icon at bounding box center [1027, 251] width 15 height 15
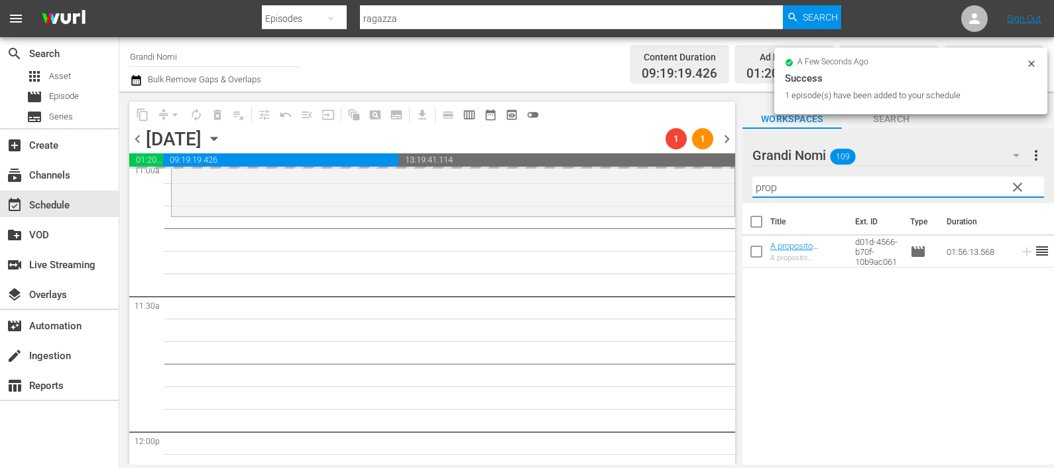
drag, startPoint x: 771, startPoint y: 186, endPoint x: 728, endPoint y: 190, distance: 43.3
click at [734, 189] on div "content_copy compress arrow_drop_down autorenew_outlined delete_forever_outline…" at bounding box center [586, 278] width 935 height 373
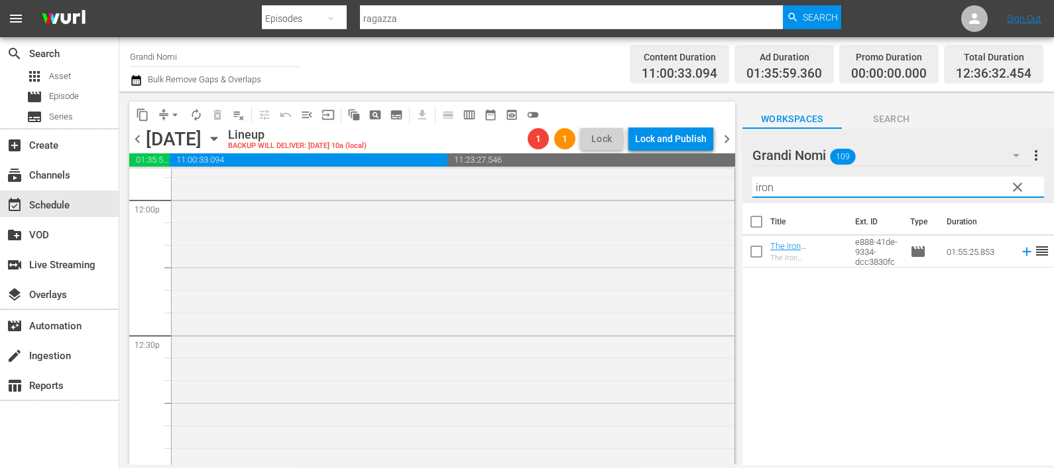
scroll to position [3233, 0]
click at [1020, 252] on icon at bounding box center [1027, 251] width 15 height 15
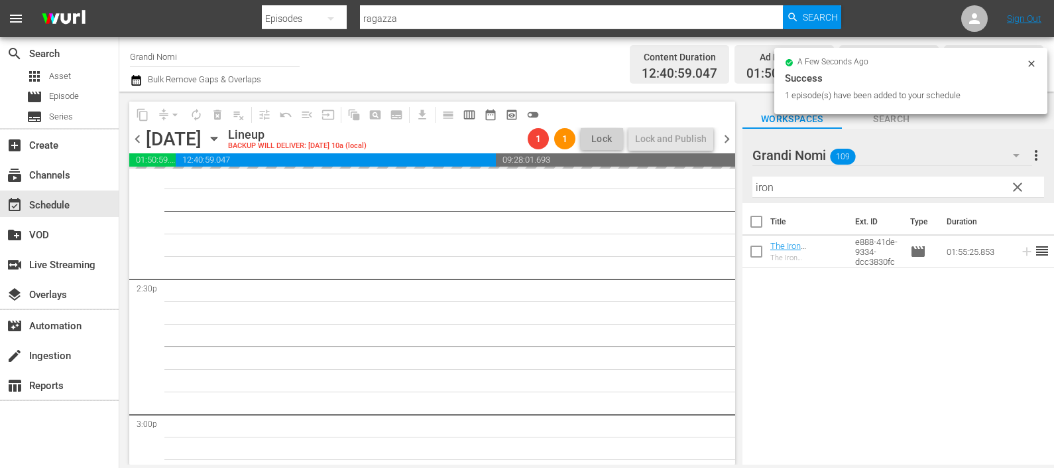
scroll to position [4144, 0]
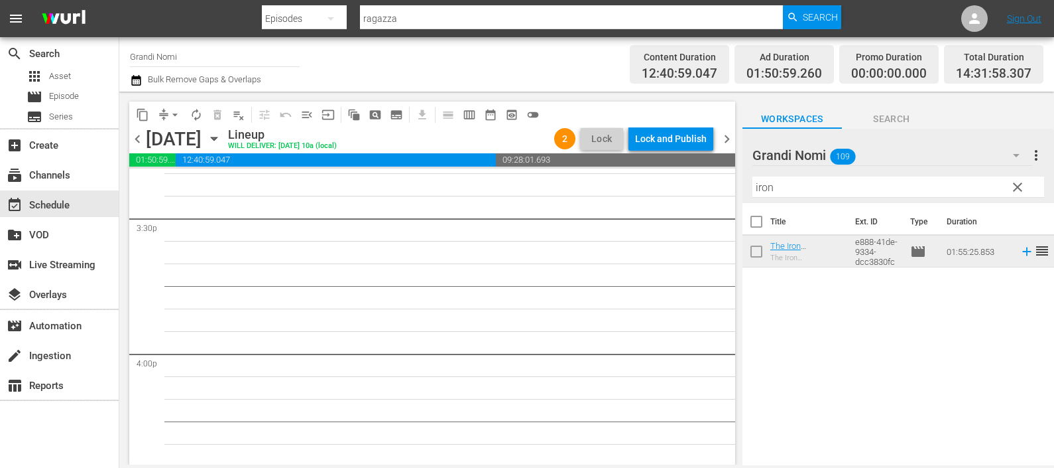
drag, startPoint x: 832, startPoint y: 188, endPoint x: 757, endPoint y: 186, distance: 74.3
click at [757, 185] on div "Filter by Title iron" at bounding box center [899, 187] width 292 height 32
drag, startPoint x: 777, startPoint y: 184, endPoint x: 703, endPoint y: 184, distance: 74.3
click at [702, 184] on div "content_copy compress arrow_drop_down autorenew_outlined delete_forever_outline…" at bounding box center [586, 278] width 935 height 373
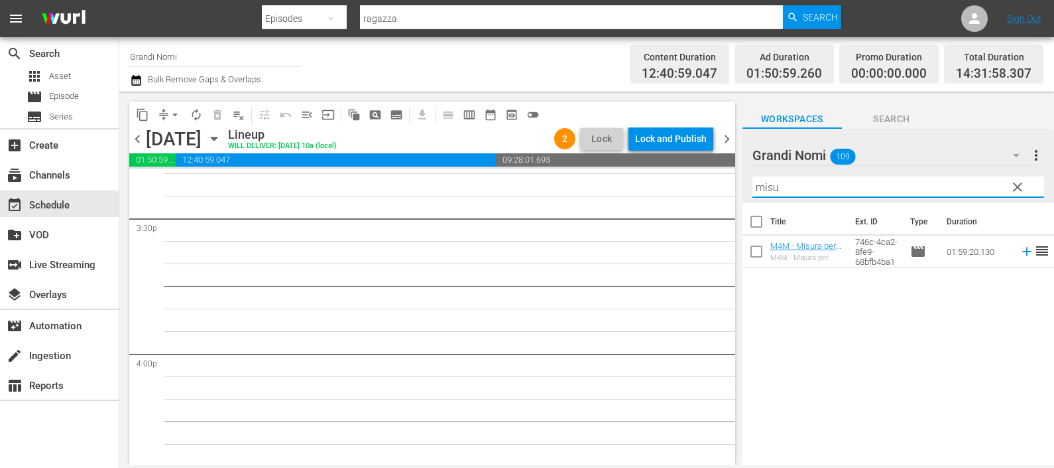
click at [1020, 248] on icon at bounding box center [1027, 251] width 15 height 15
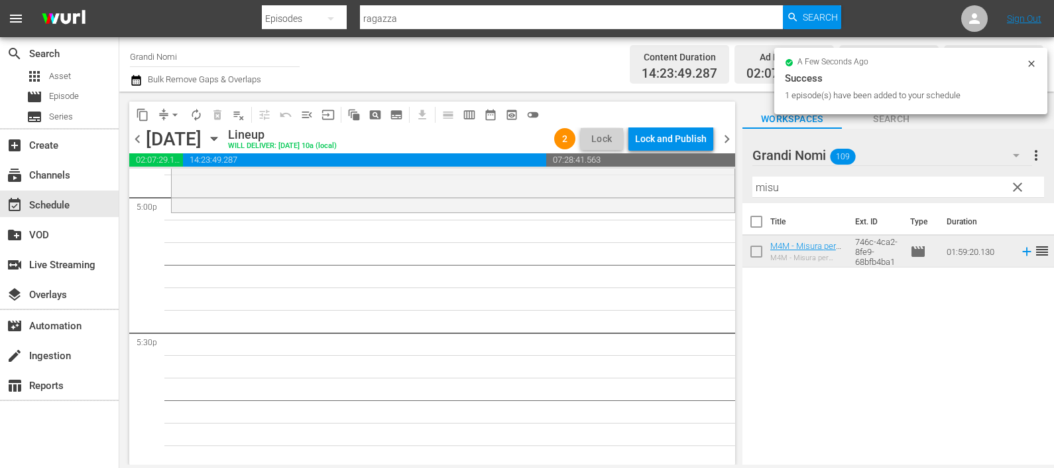
scroll to position [4642, 0]
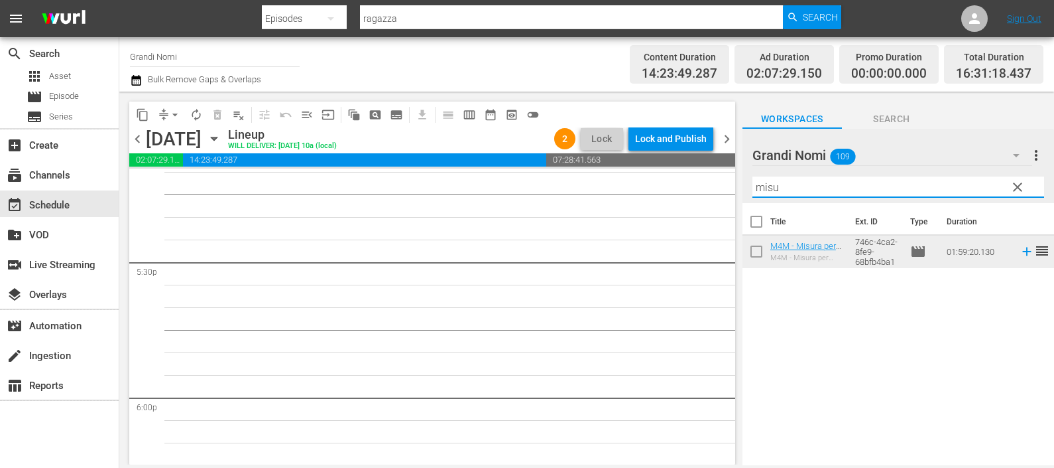
drag, startPoint x: 828, startPoint y: 184, endPoint x: 696, endPoint y: 189, distance: 131.4
click at [695, 190] on div "content_copy compress arrow_drop_down autorenew_outlined delete_forever_outline…" at bounding box center [586, 278] width 935 height 373
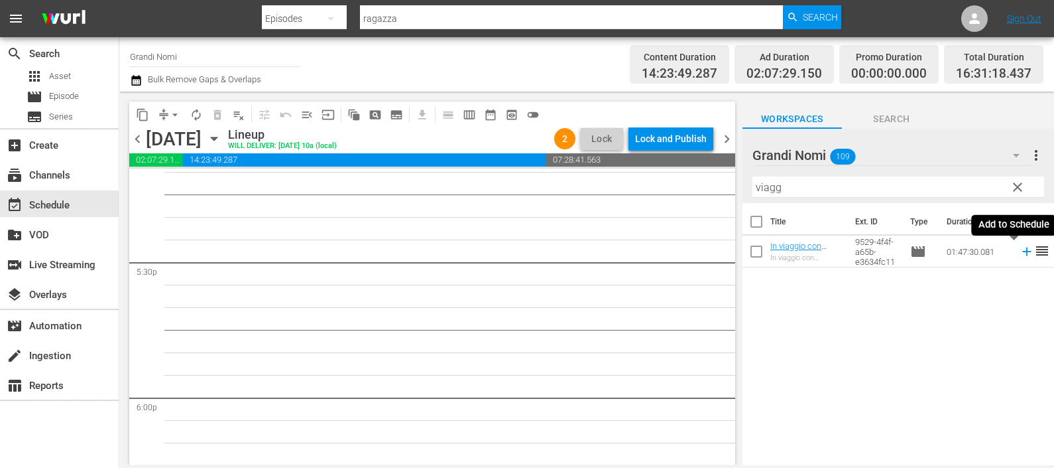
click at [1020, 245] on icon at bounding box center [1027, 251] width 15 height 15
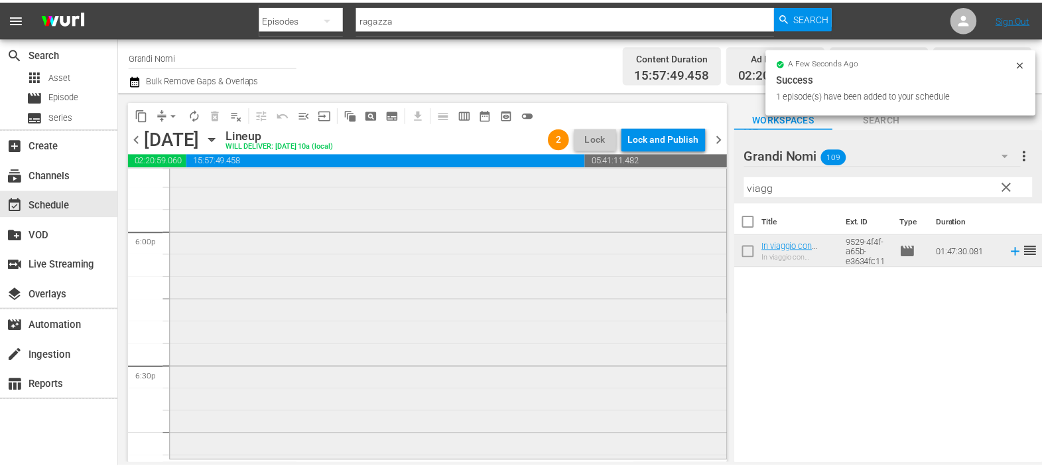
scroll to position [4973, 0]
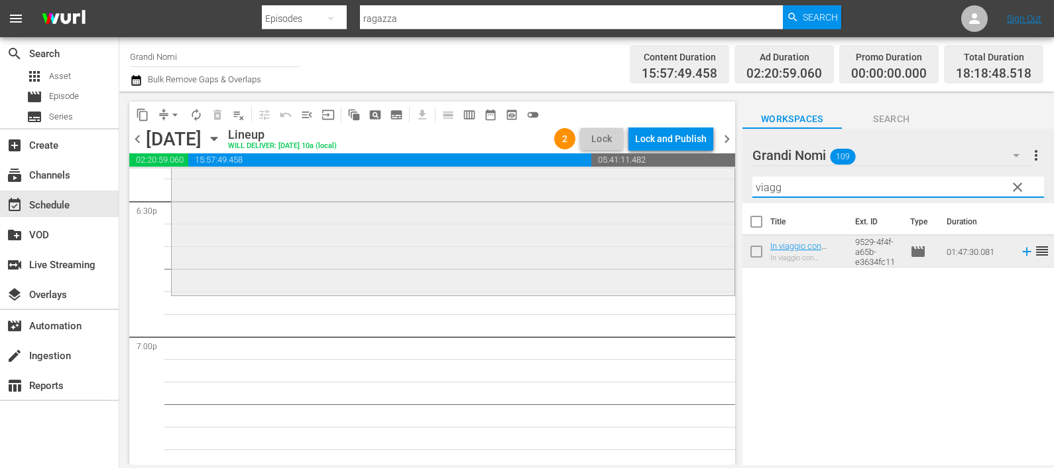
drag, startPoint x: 765, startPoint y: 182, endPoint x: 711, endPoint y: 176, distance: 54.8
click at [711, 175] on div "content_copy compress arrow_drop_down autorenew_outlined delete_forever_outline…" at bounding box center [586, 278] width 935 height 373
type input "n"
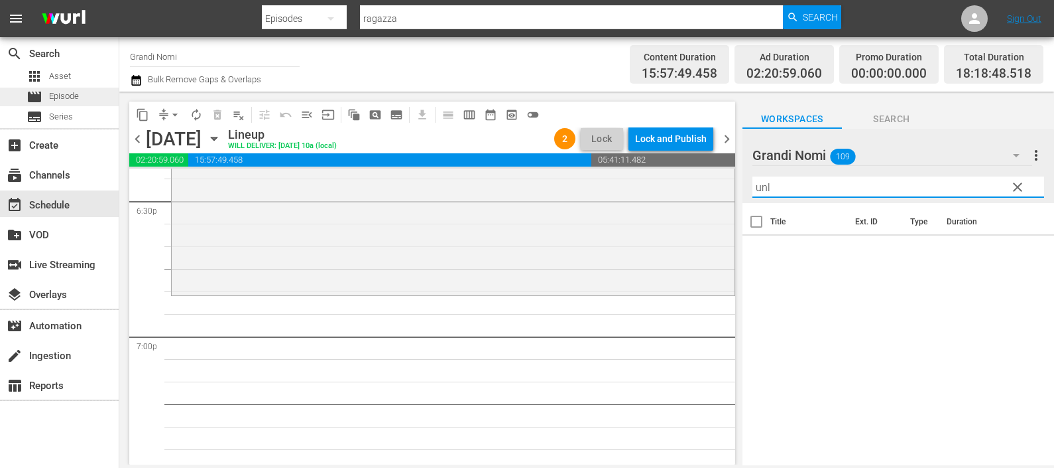
type input "unl"
click at [72, 93] on span "Episode" at bounding box center [64, 96] width 30 height 13
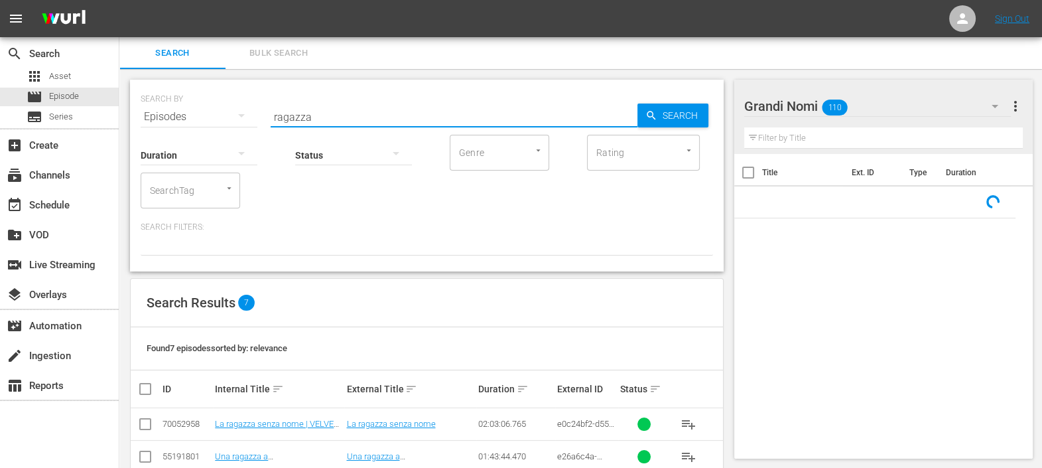
drag, startPoint x: 328, startPoint y: 111, endPoint x: 227, endPoint y: 119, distance: 100.5
click at [227, 119] on div "SEARCH BY Search By Episodes Search ID, Title, Description, Keywords, or Catego…" at bounding box center [427, 109] width 572 height 48
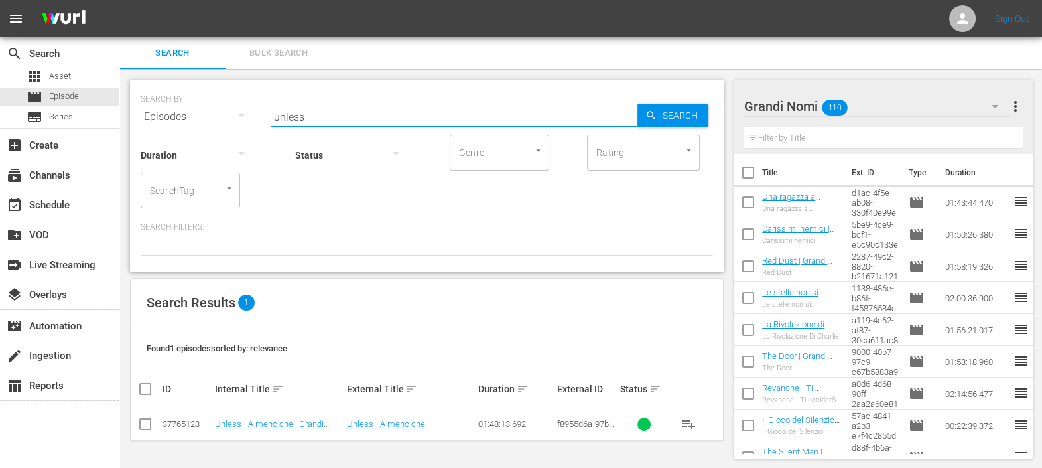
scroll to position [1, 0]
type input "unless"
click at [688, 422] on span "playlist_add" at bounding box center [688, 423] width 16 height 16
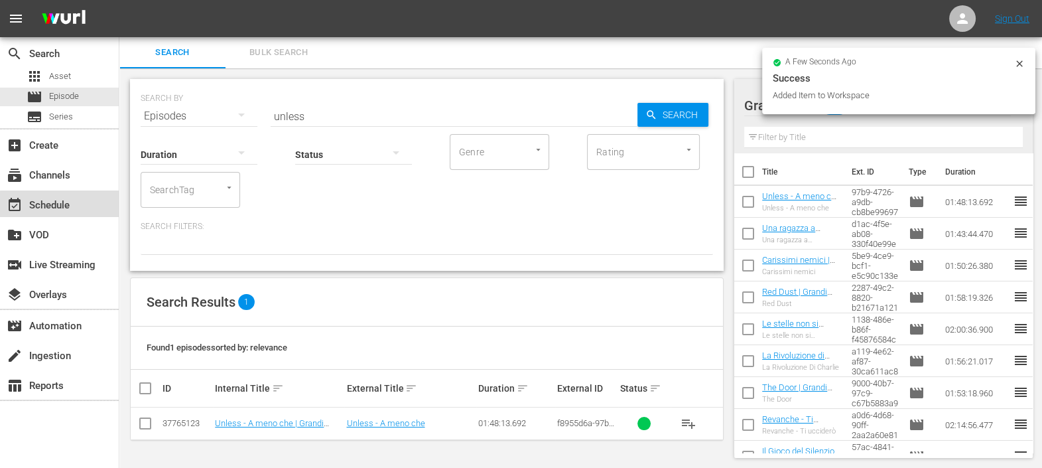
click at [63, 202] on div "event_available Schedule" at bounding box center [37, 203] width 74 height 12
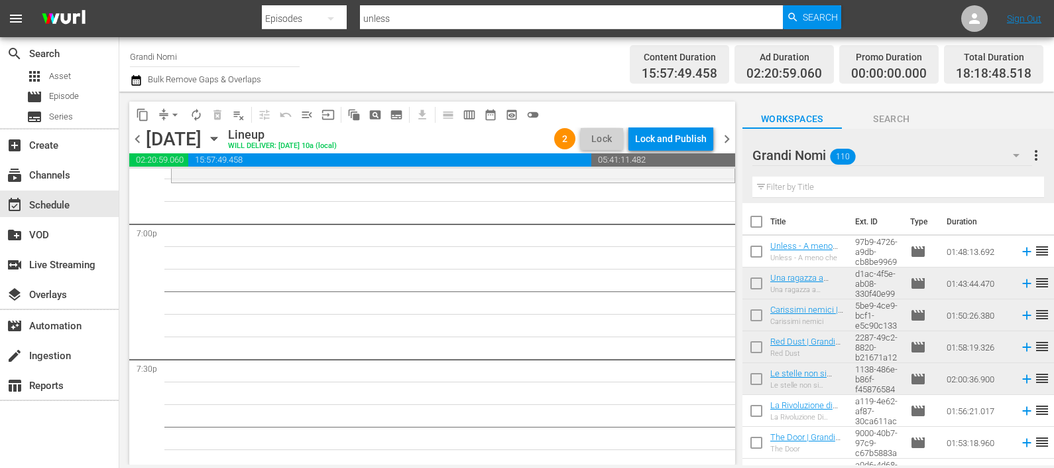
scroll to position [4890, 0]
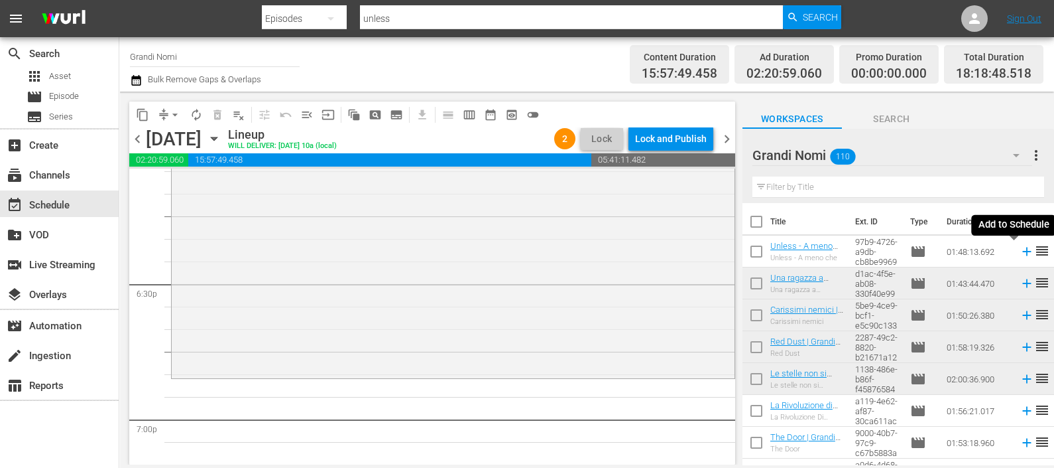
click at [1020, 249] on icon at bounding box center [1027, 251] width 15 height 15
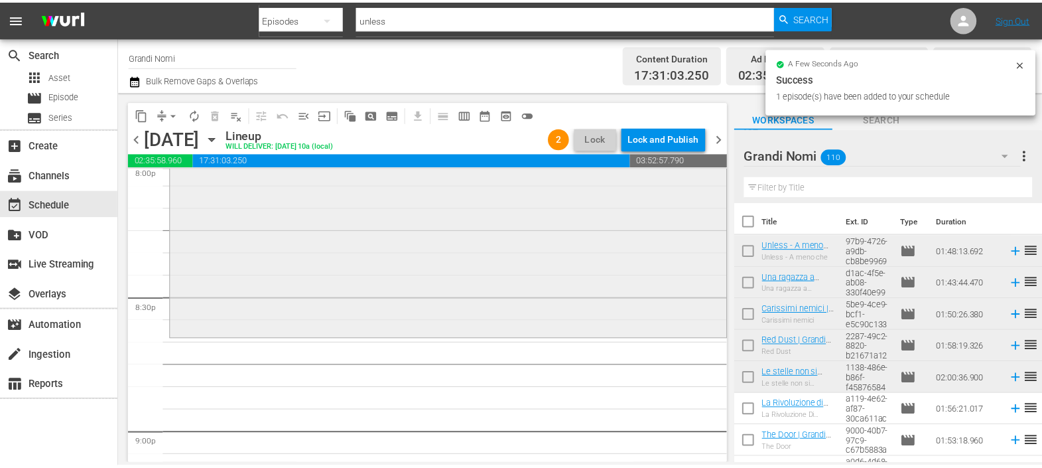
scroll to position [5388, 0]
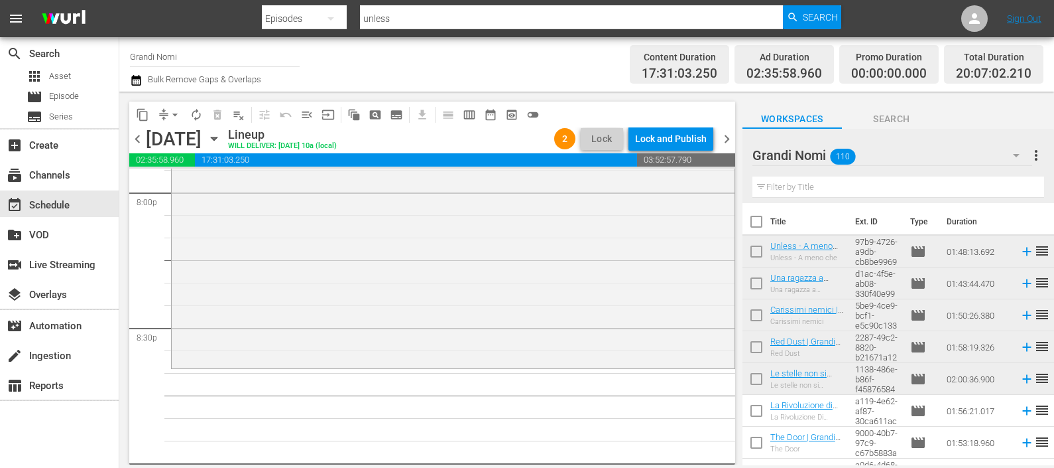
click at [801, 198] on hr at bounding box center [899, 197] width 292 height 1
click at [806, 193] on input "text" at bounding box center [899, 186] width 292 height 21
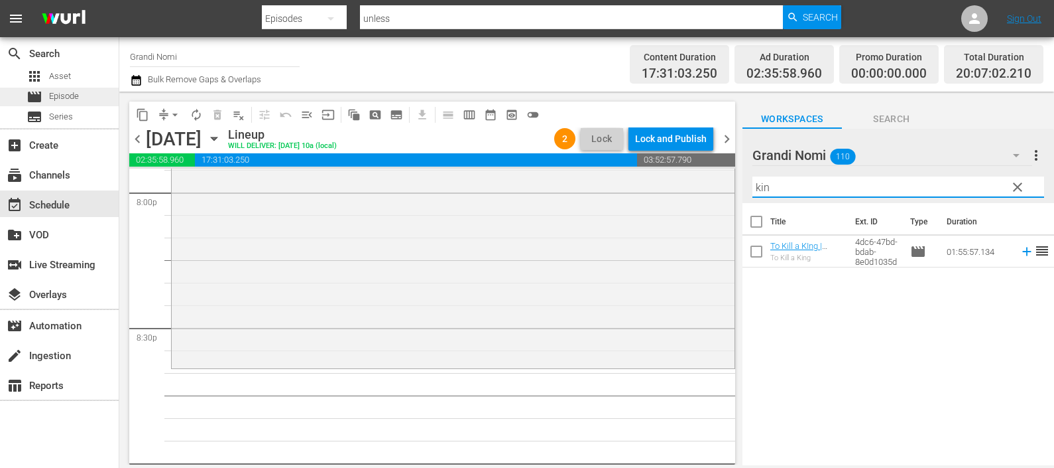
type input "kin"
click at [68, 89] on div "movie Episode" at bounding box center [53, 97] width 52 height 19
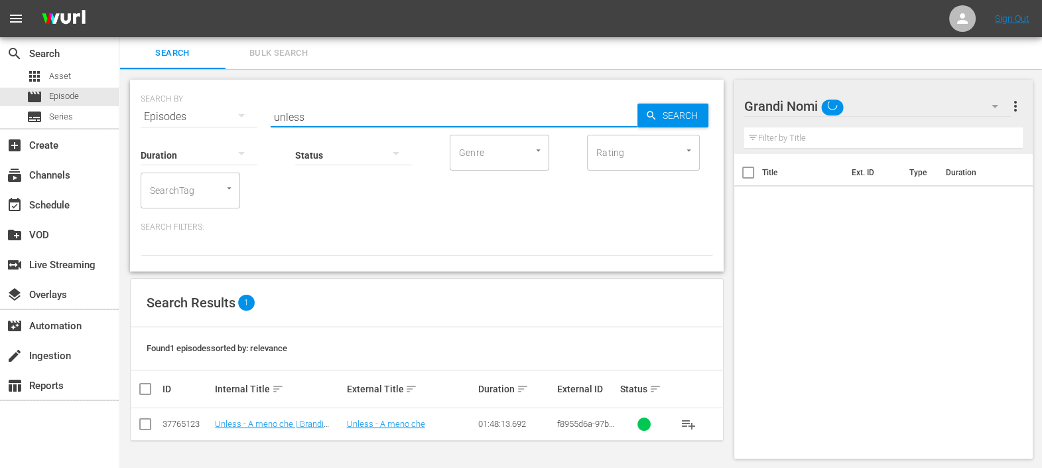
drag, startPoint x: 256, startPoint y: 121, endPoint x: 229, endPoint y: 113, distance: 28.2
click at [227, 123] on div "SEARCH BY Search By Episodes Search ID, Title, Description, Keywords, or Catego…" at bounding box center [427, 176] width 594 height 192
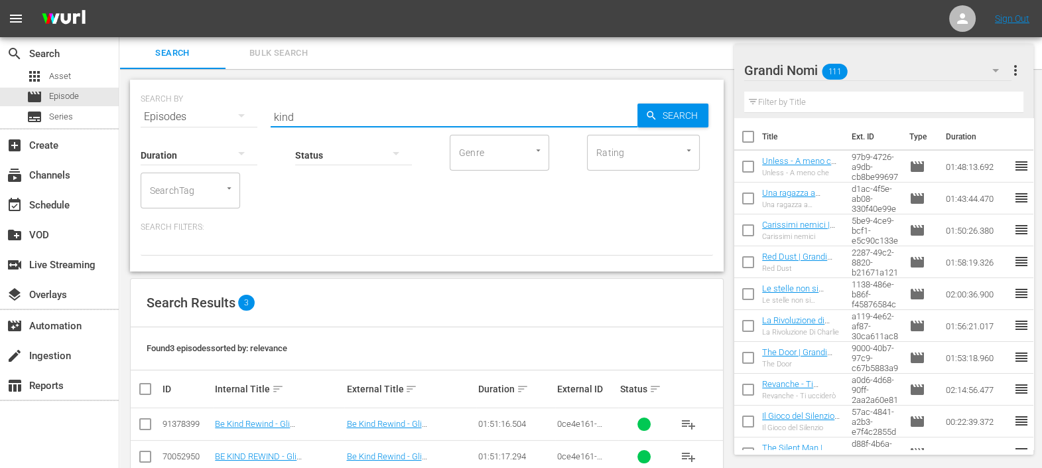
scroll to position [61, 0]
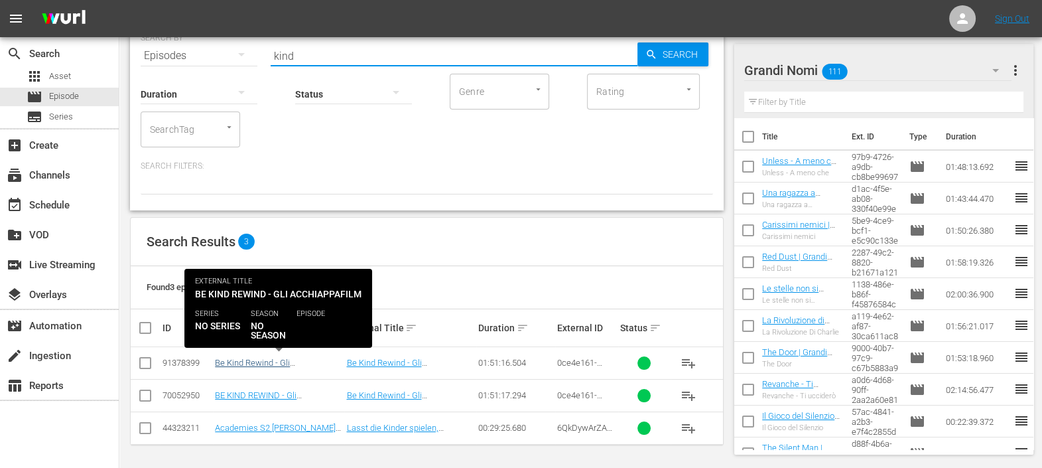
type input "kind"
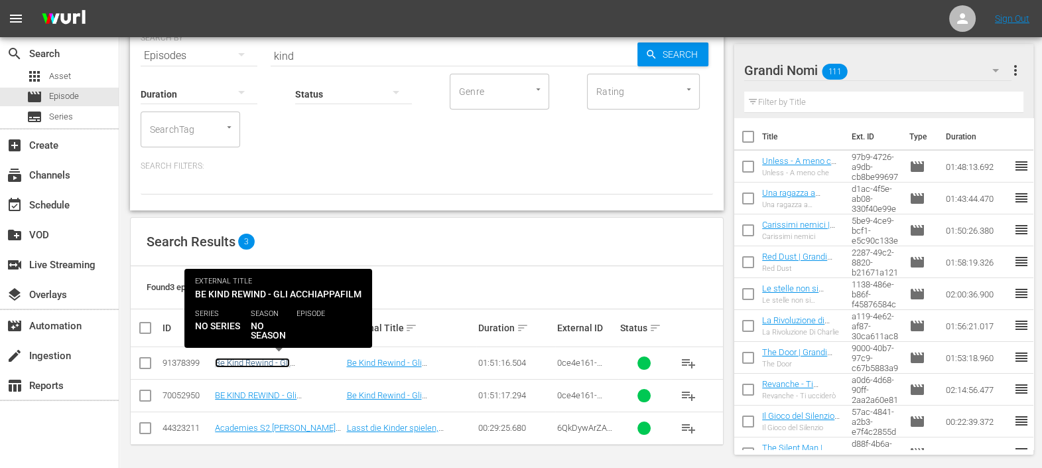
click at [257, 362] on link "Be Kind Rewind - Gli acchiappafilm | Grandi Nomi (10')" at bounding box center [277, 367] width 125 height 20
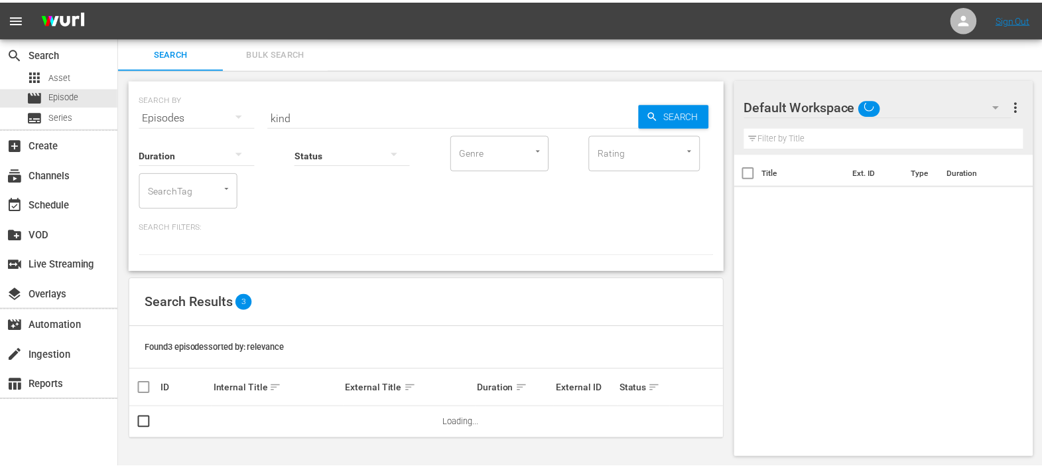
scroll to position [1, 0]
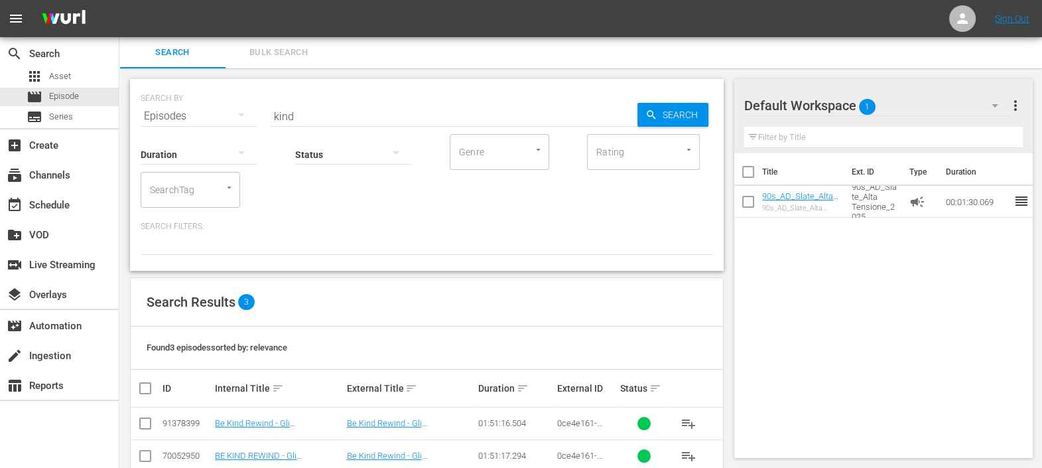
click at [905, 107] on div "Default Workspace 1" at bounding box center [877, 105] width 267 height 37
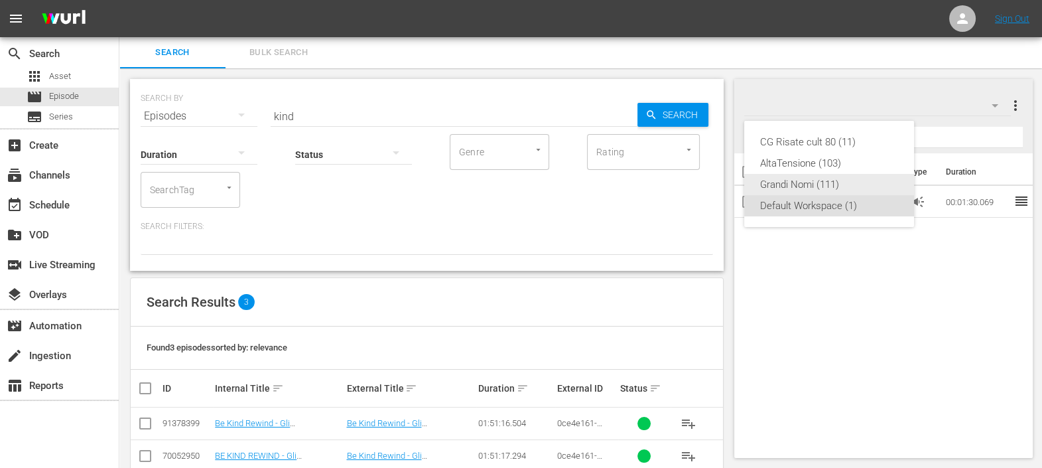
click at [854, 178] on div "Grandi Nomi (111)" at bounding box center [829, 184] width 138 height 21
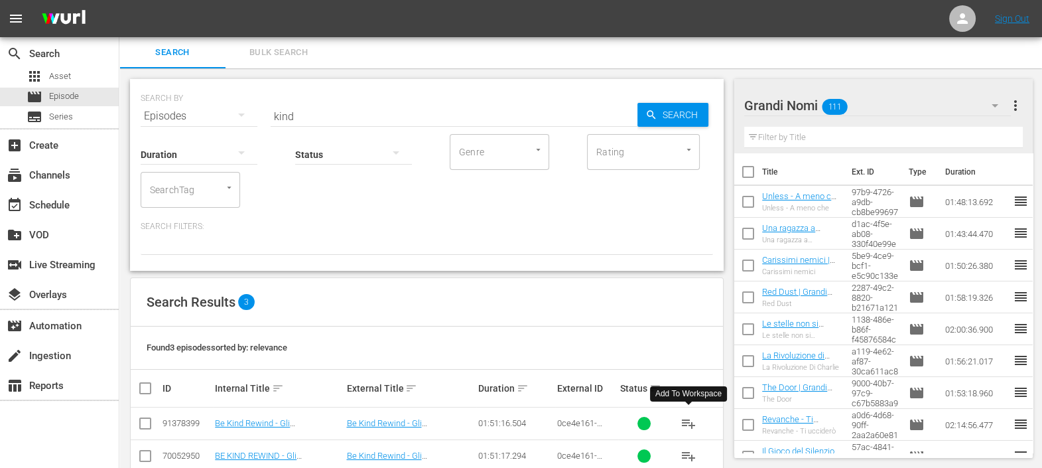
click at [688, 416] on span "playlist_add" at bounding box center [688, 423] width 16 height 16
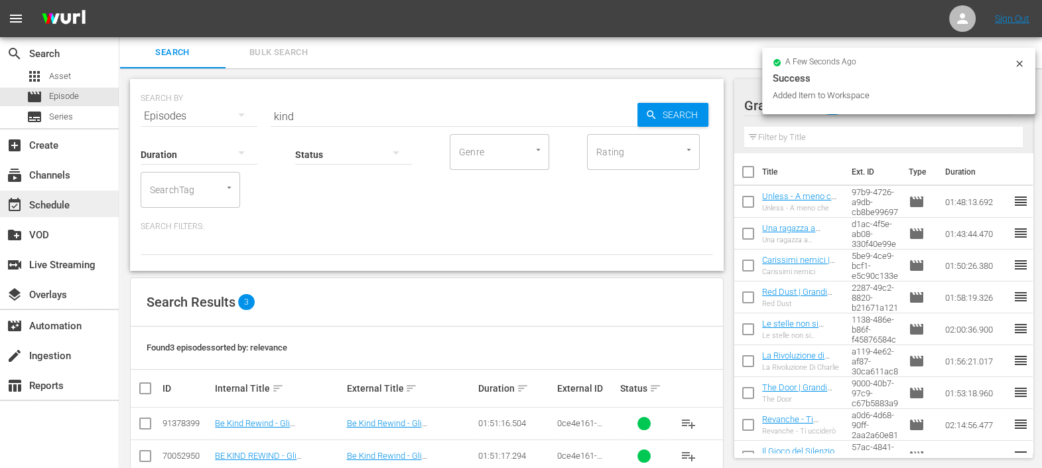
click at [59, 205] on div "event_available Schedule" at bounding box center [37, 203] width 74 height 12
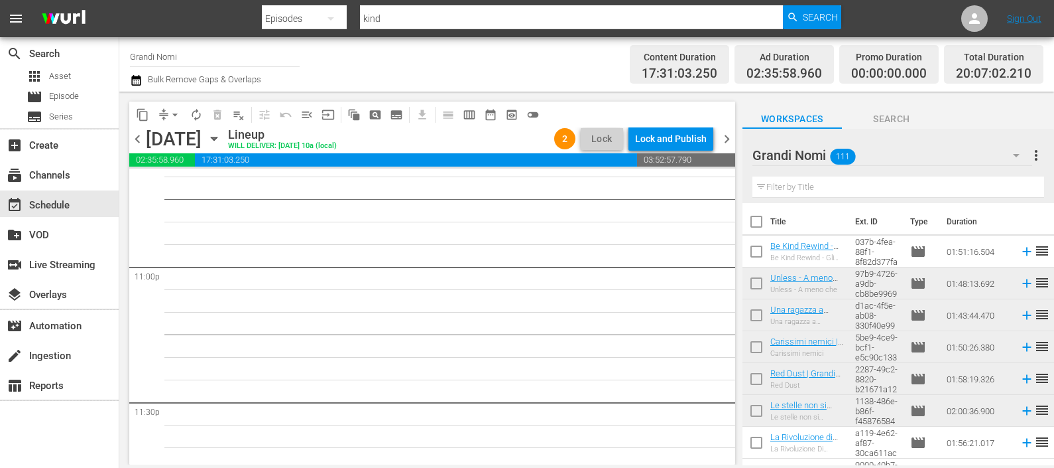
scroll to position [6198, 0]
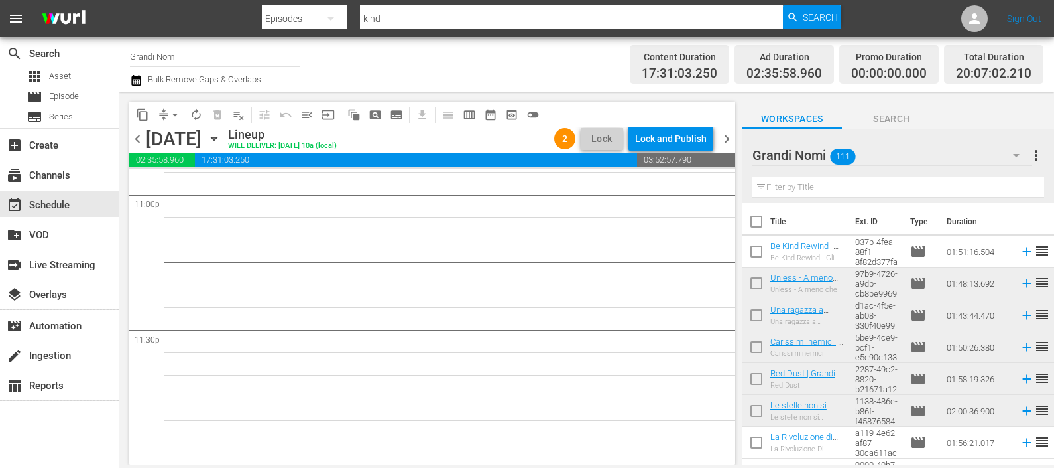
click at [1023, 250] on icon at bounding box center [1027, 251] width 9 height 9
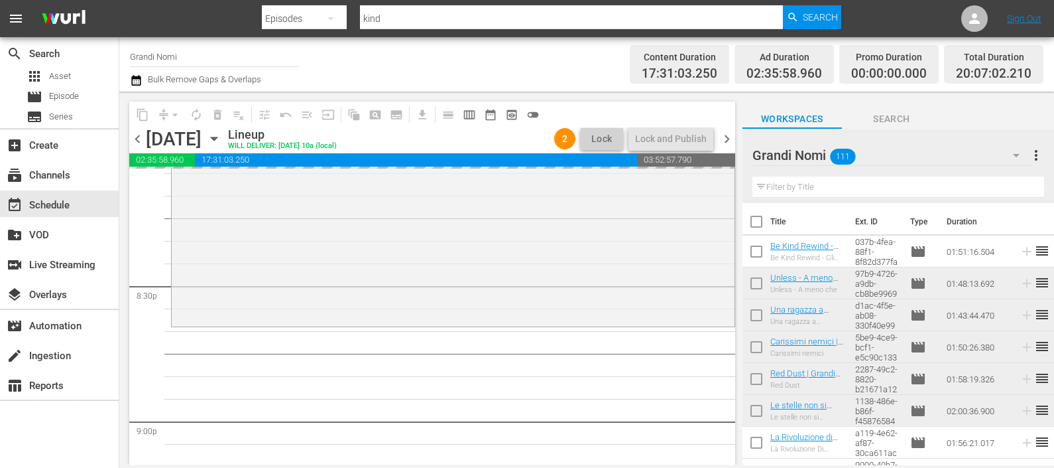
scroll to position [5617, 0]
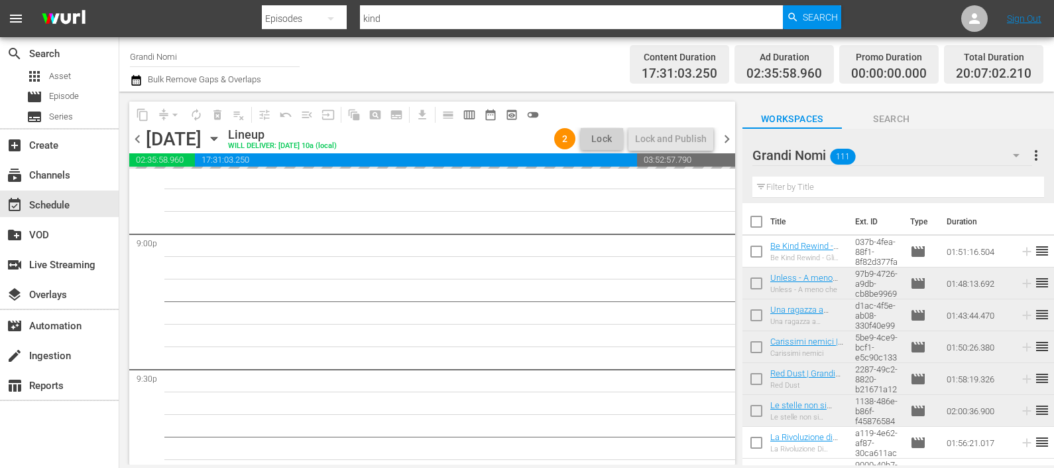
click at [820, 186] on input "text" at bounding box center [899, 186] width 292 height 21
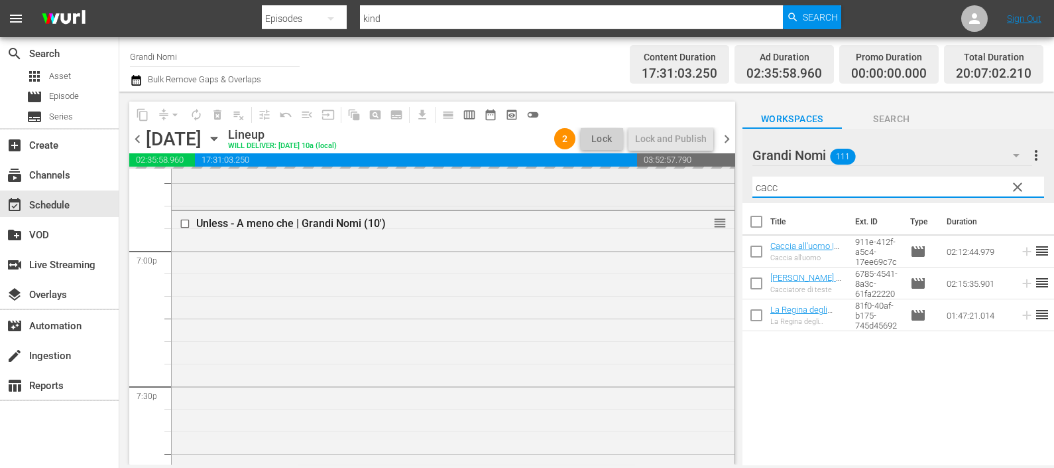
scroll to position [4954, 0]
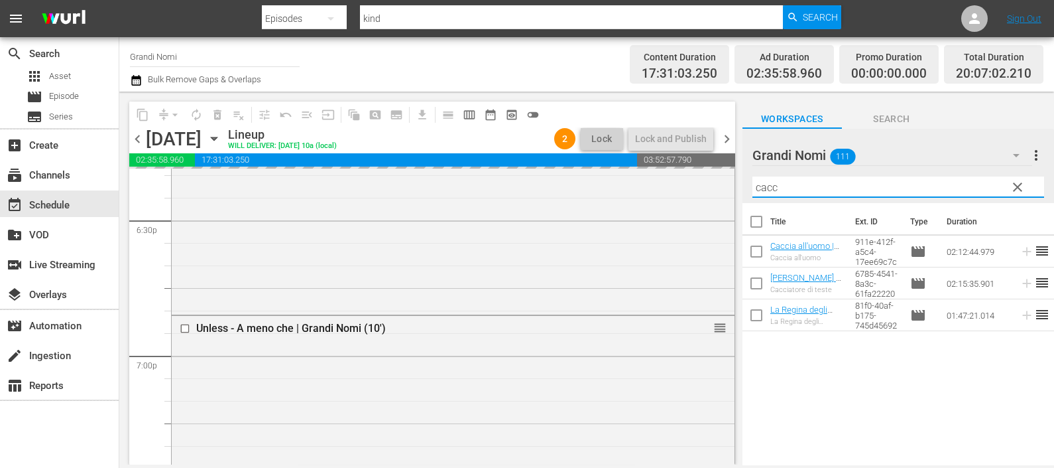
type input "cacc"
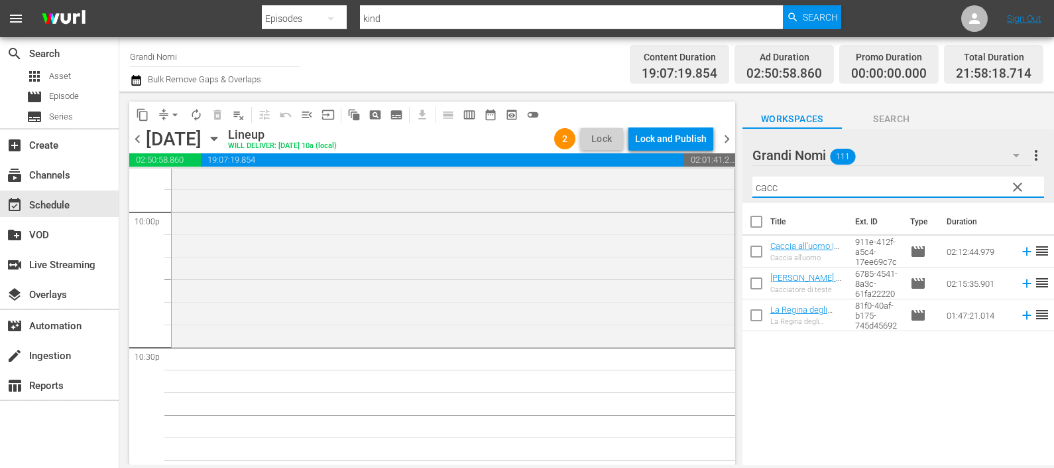
scroll to position [5949, 0]
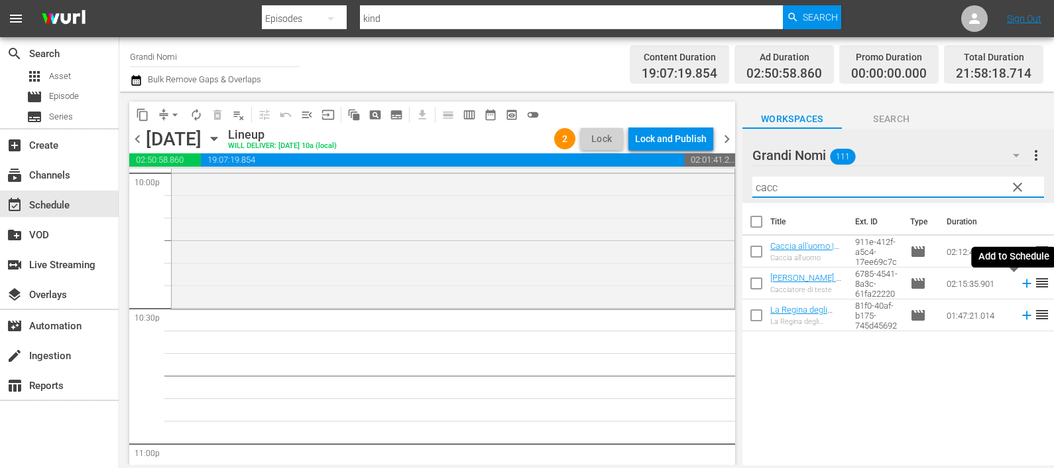
click at [1023, 284] on icon at bounding box center [1027, 283] width 9 height 9
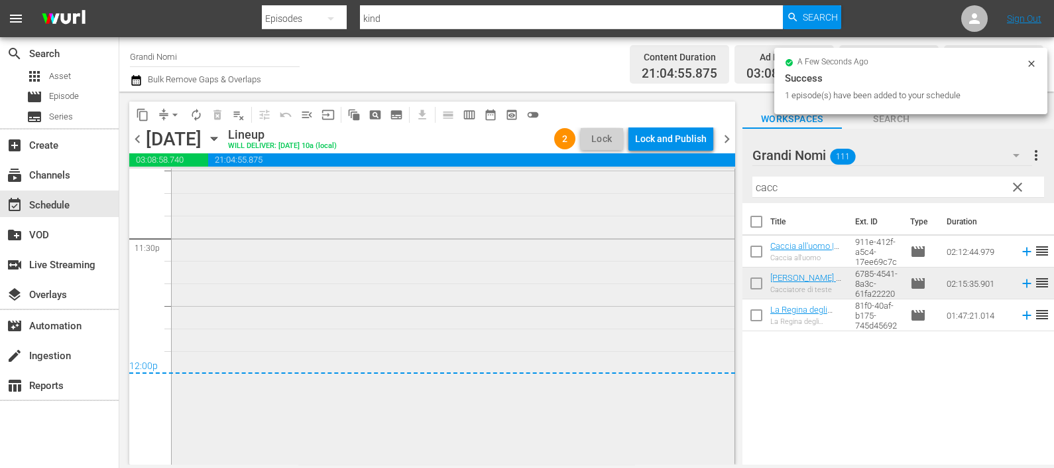
scroll to position [6406, 0]
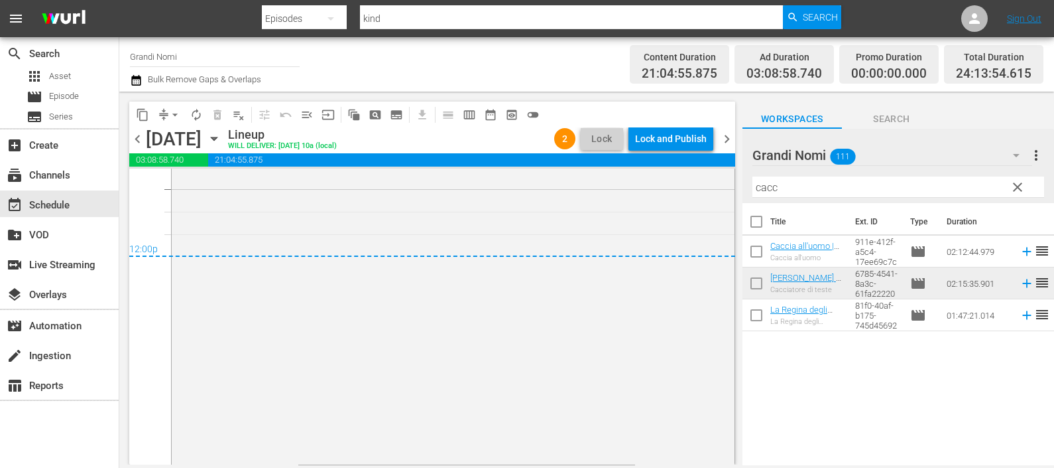
click at [139, 82] on icon "button" at bounding box center [136, 80] width 13 height 16
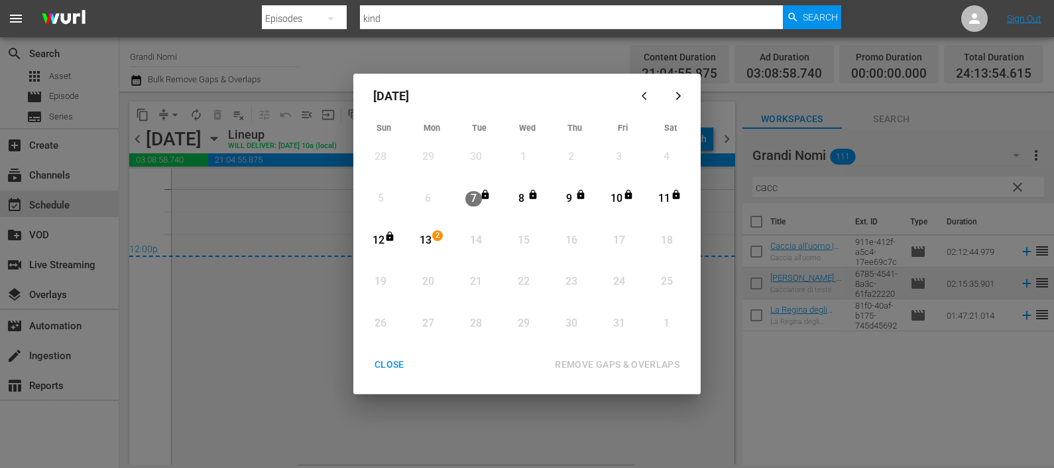
click at [425, 243] on div "13" at bounding box center [426, 240] width 17 height 15
click at [594, 360] on div "REMOVE GAPS & OVERLAPS" at bounding box center [617, 364] width 146 height 17
click at [395, 365] on div "CLOSE" at bounding box center [389, 364] width 51 height 17
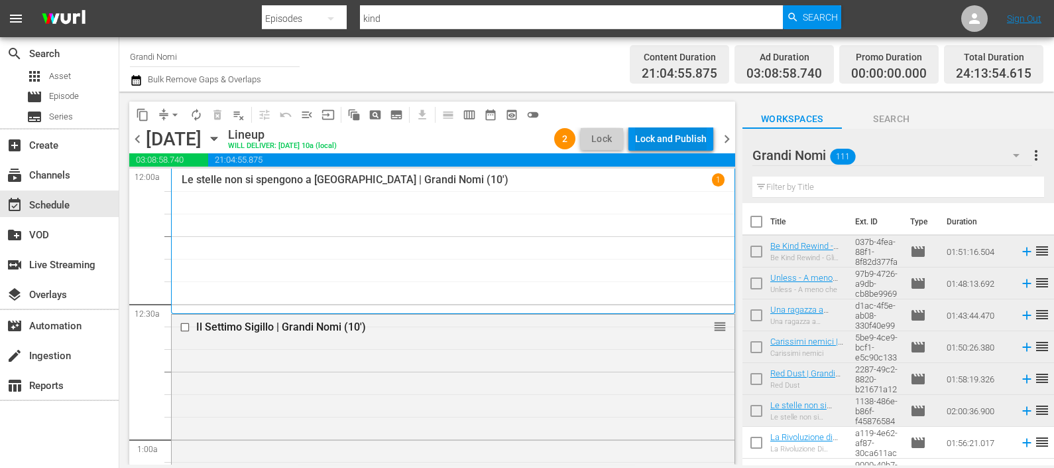
click at [652, 139] on div "Lock and Publish" at bounding box center [671, 139] width 72 height 24
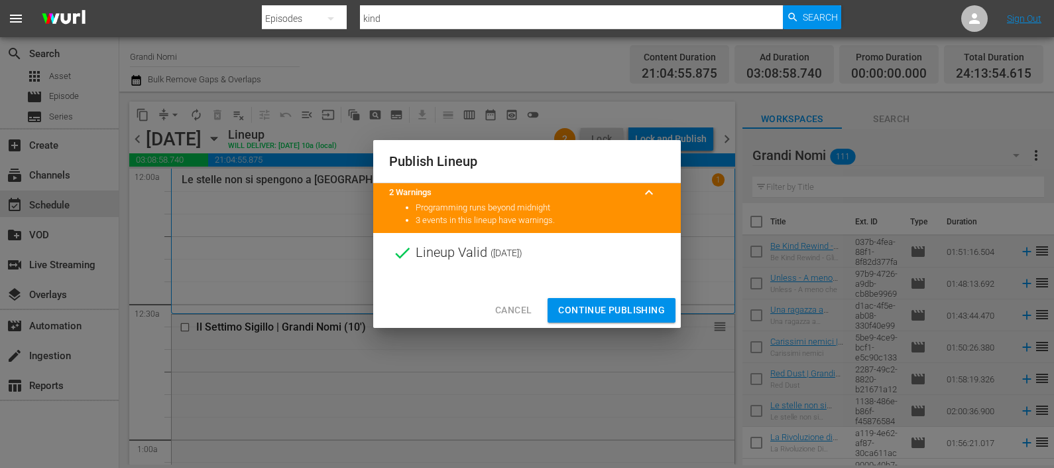
click at [619, 304] on span "Continue Publishing" at bounding box center [611, 310] width 107 height 17
